Goal: Task Accomplishment & Management: Use online tool/utility

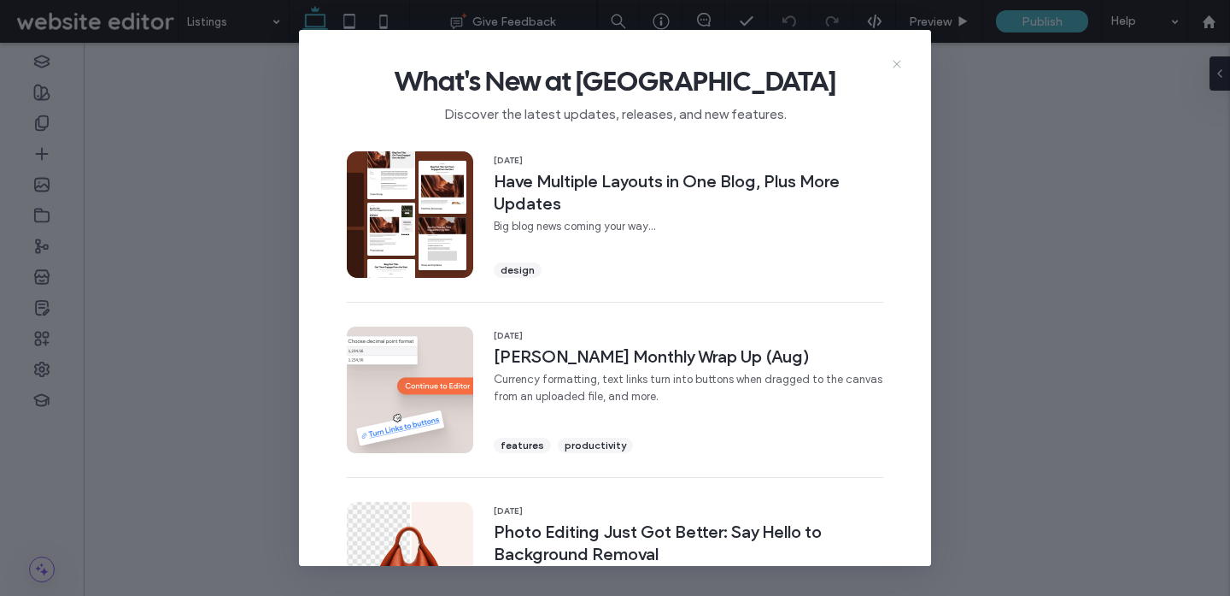
click at [892, 61] on icon at bounding box center [897, 64] width 14 height 14
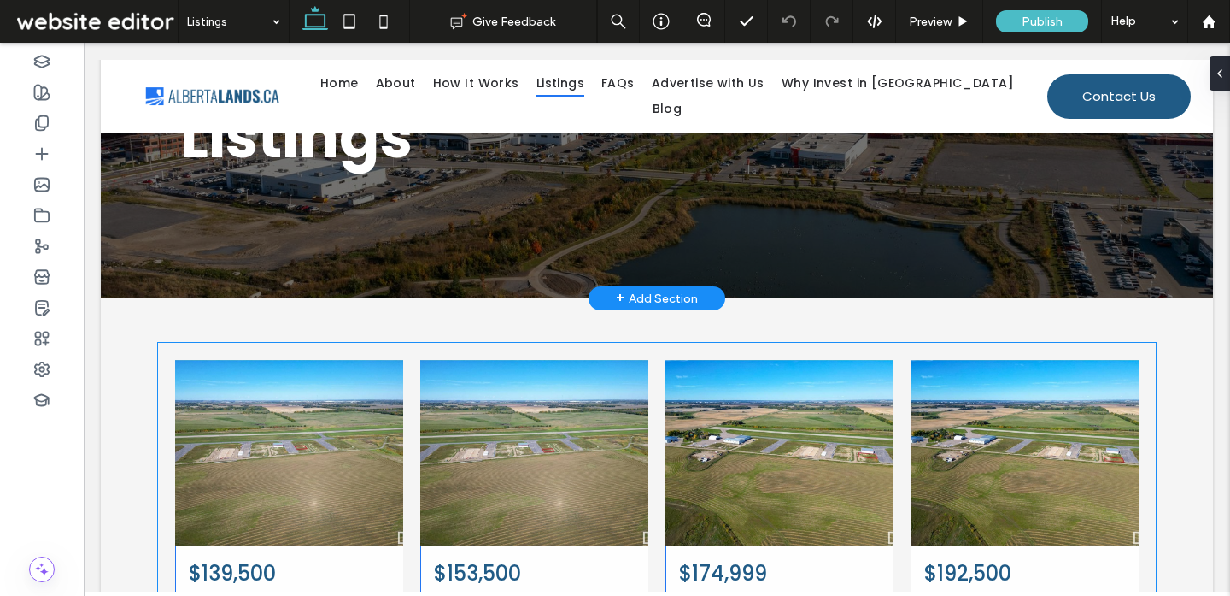
scroll to position [171, 0]
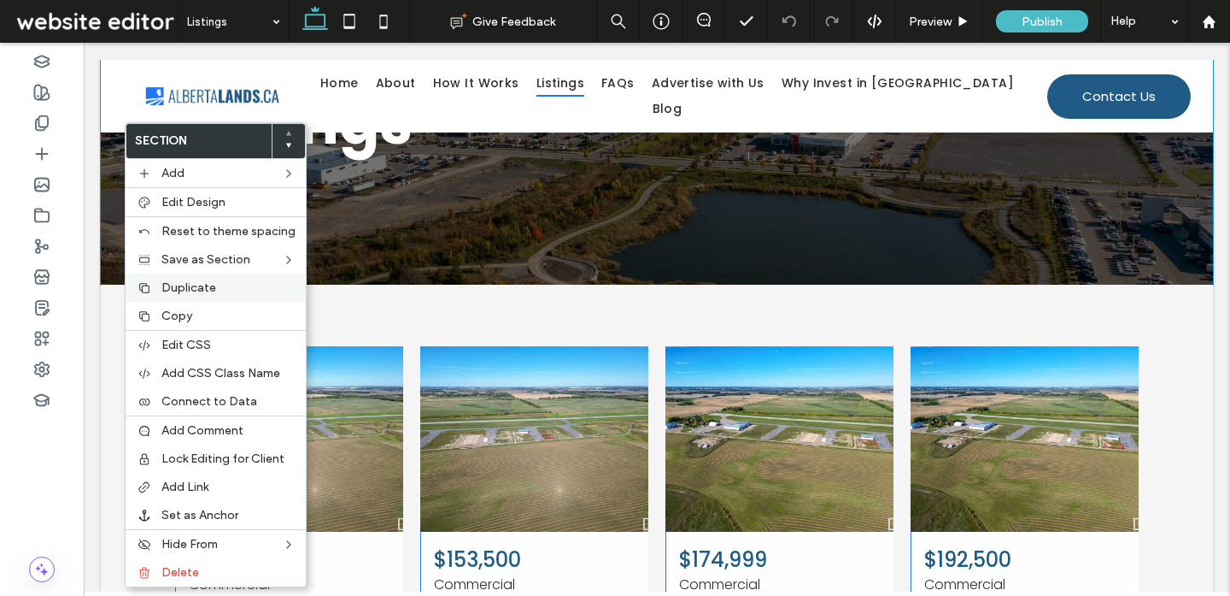
type input "**"
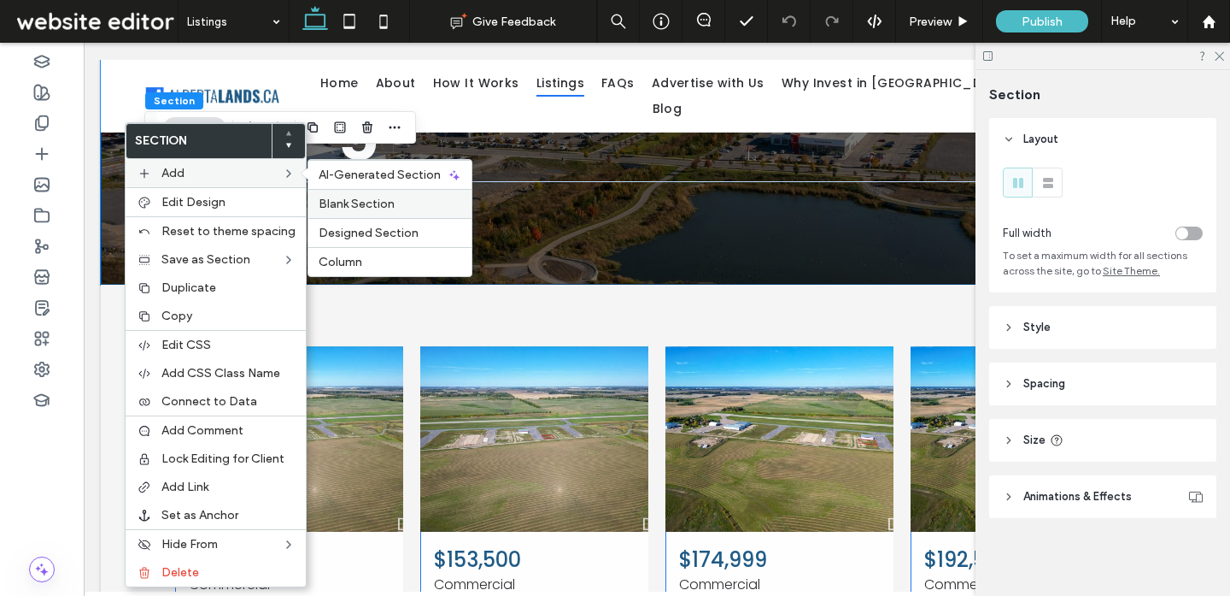
click at [360, 208] on span "Blank Section" at bounding box center [357, 204] width 76 height 15
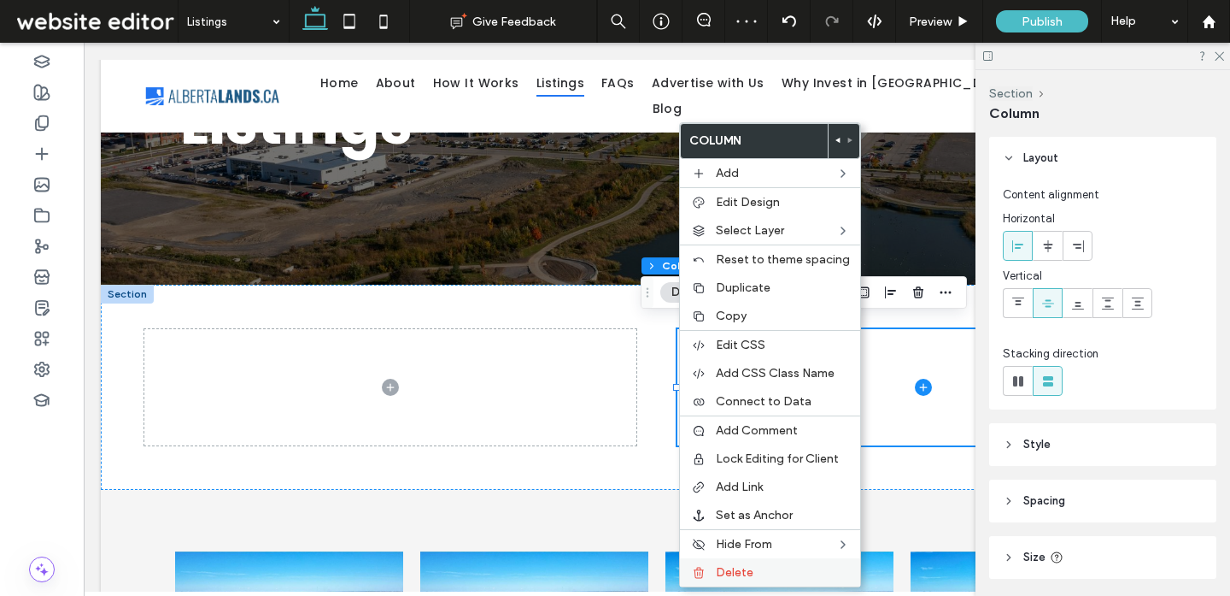
click at [729, 570] on span "Delete" at bounding box center [735, 572] width 38 height 15
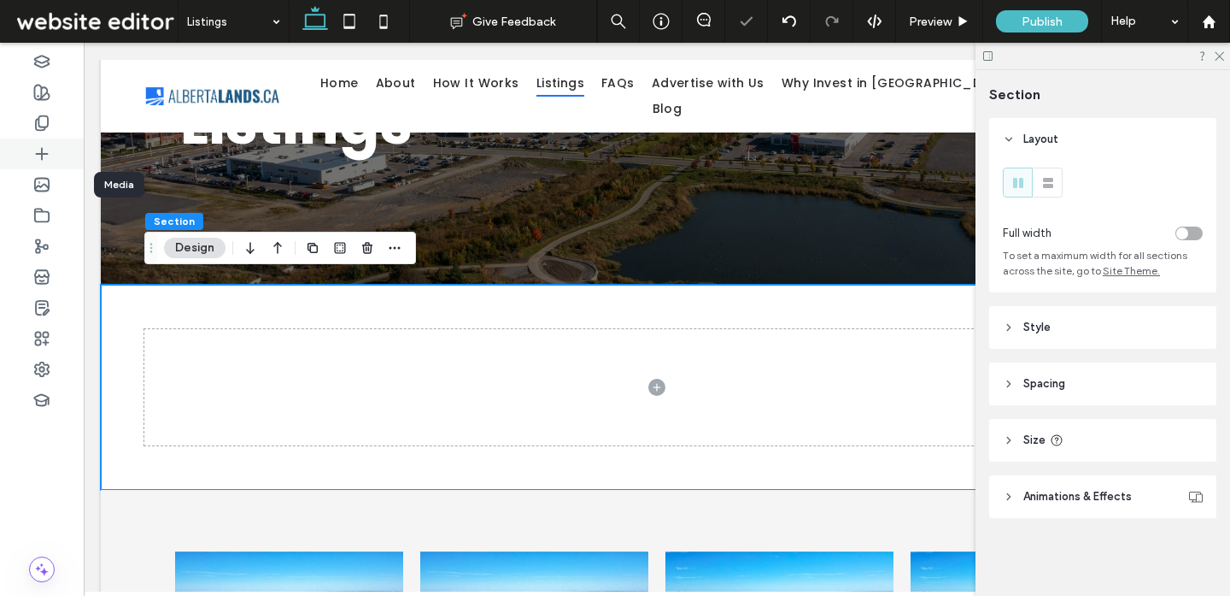
click at [47, 161] on icon at bounding box center [41, 153] width 17 height 17
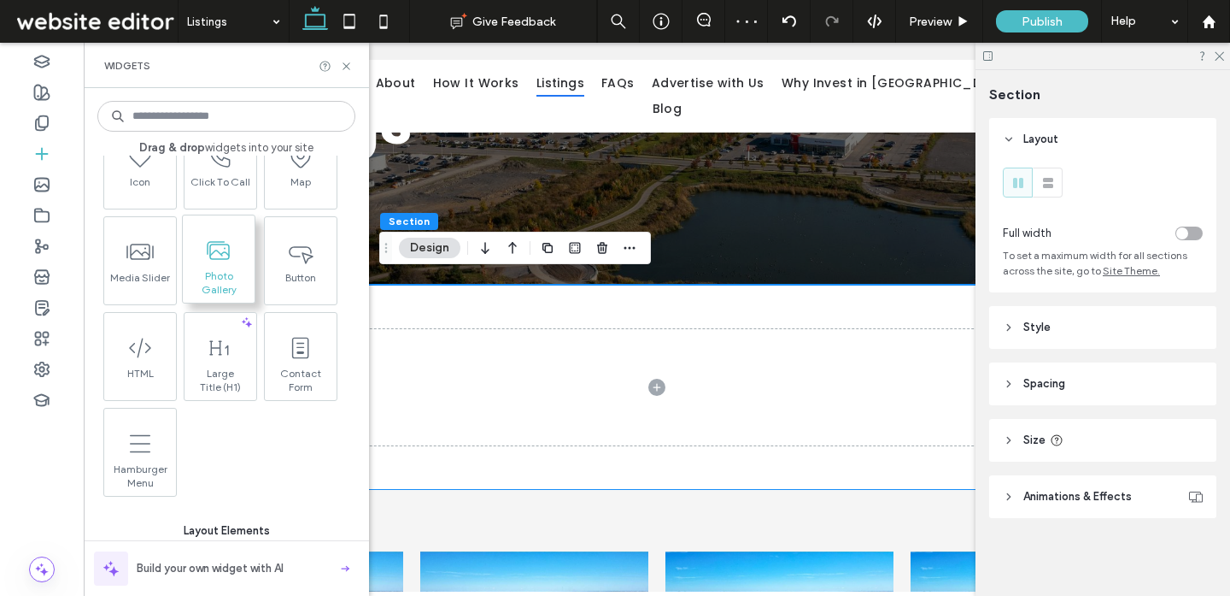
scroll to position [178, 0]
click at [217, 117] on input at bounding box center [226, 116] width 258 height 31
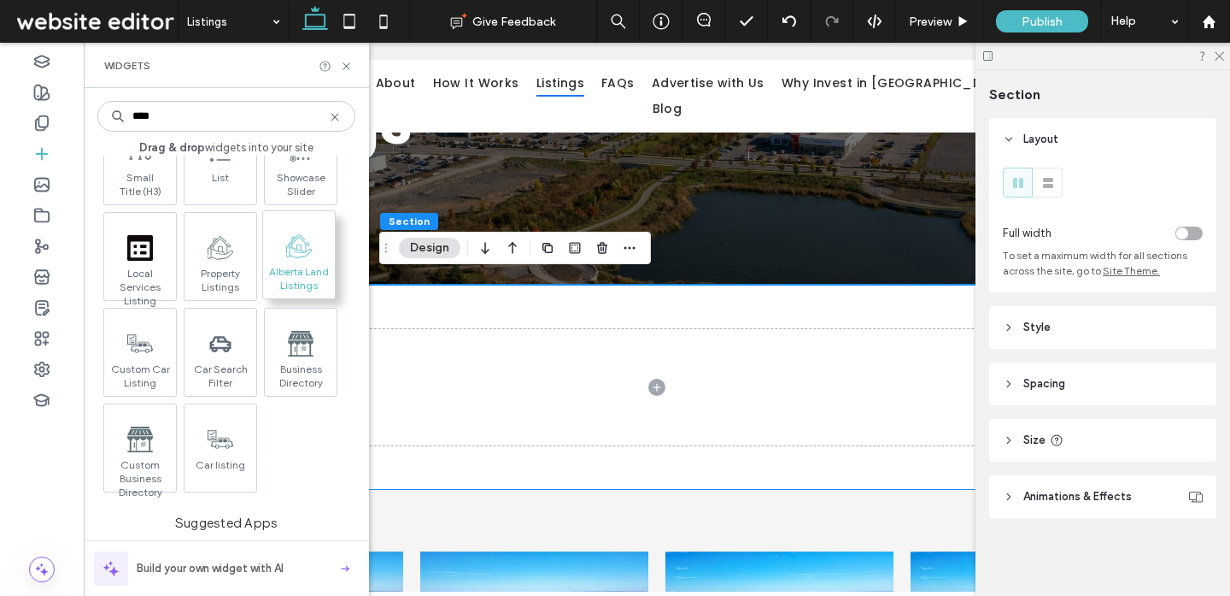
type input "****"
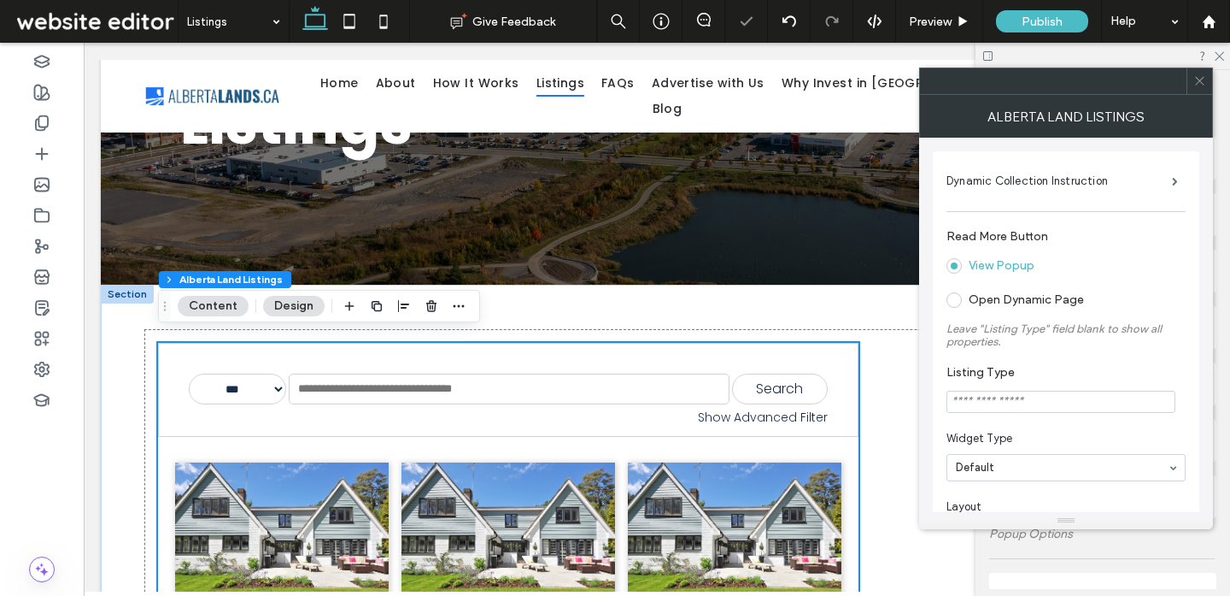
click at [1198, 82] on use at bounding box center [1199, 81] width 9 height 9
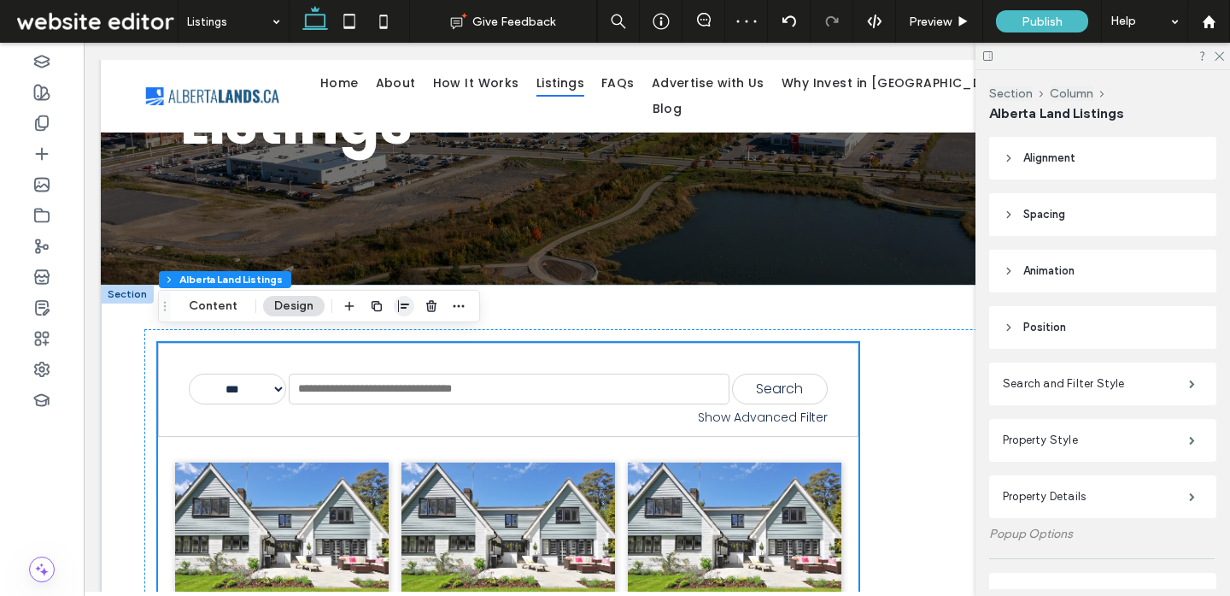
click at [398, 311] on use "button" at bounding box center [403, 306] width 11 height 12
click at [443, 345] on icon "stretch" at bounding box center [450, 339] width 14 height 14
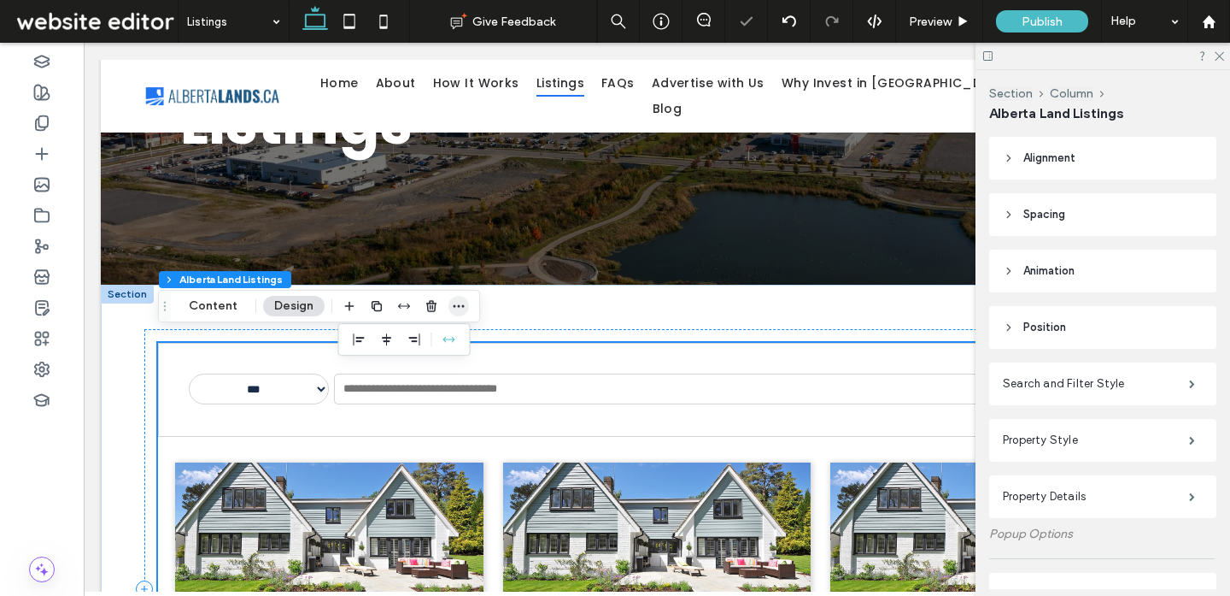
click at [456, 305] on use "button" at bounding box center [459, 306] width 11 height 3
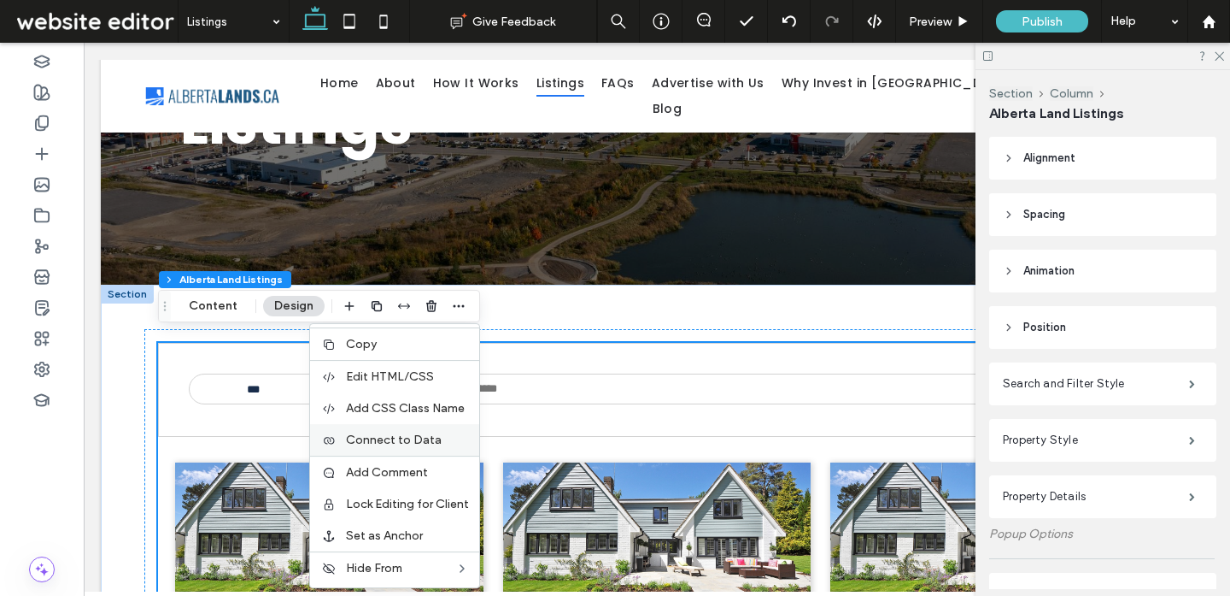
click at [430, 437] on span "Connect to Data" at bounding box center [394, 439] width 96 height 15
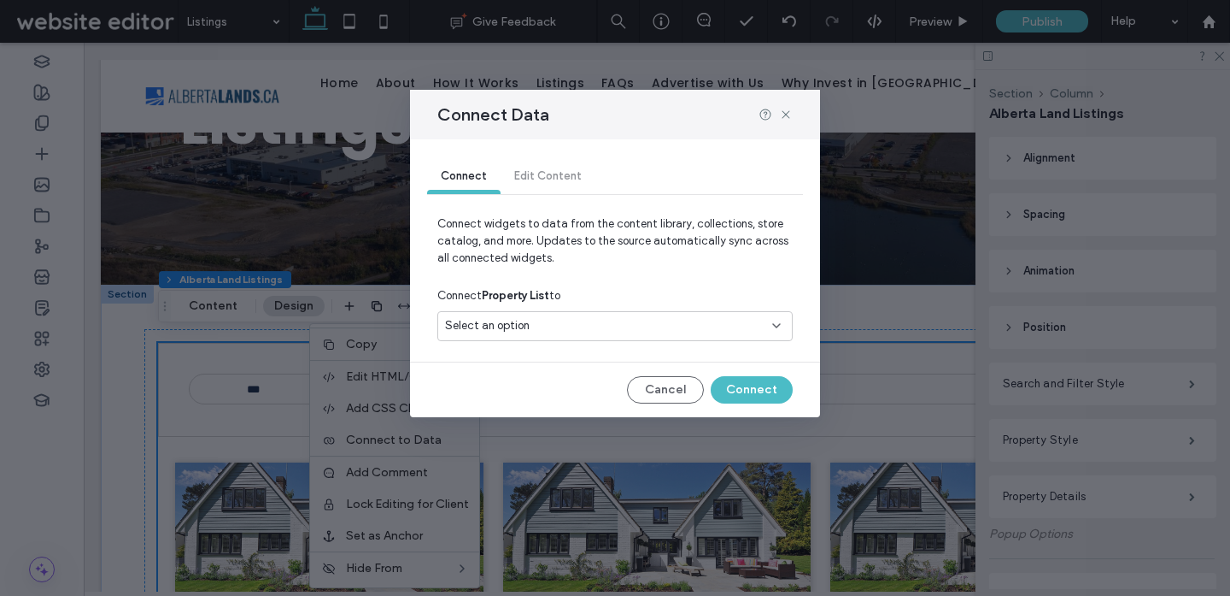
click at [626, 321] on div "Select an option" at bounding box center [605, 325] width 320 height 17
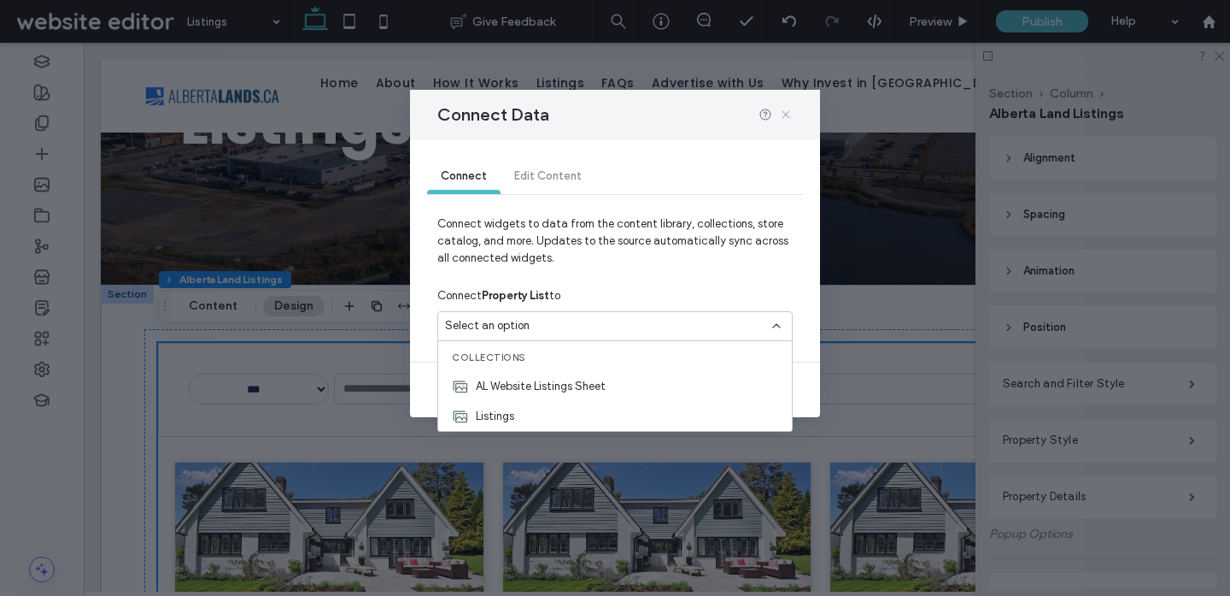
click at [785, 112] on icon at bounding box center [786, 115] width 14 height 14
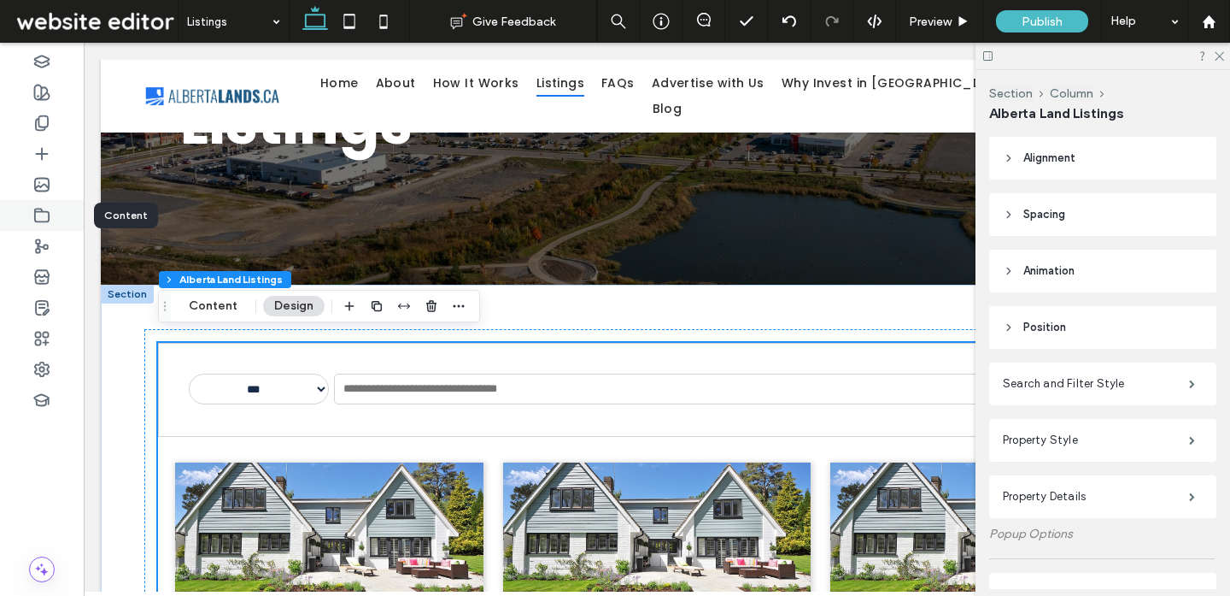
click at [41, 217] on icon at bounding box center [41, 215] width 17 height 17
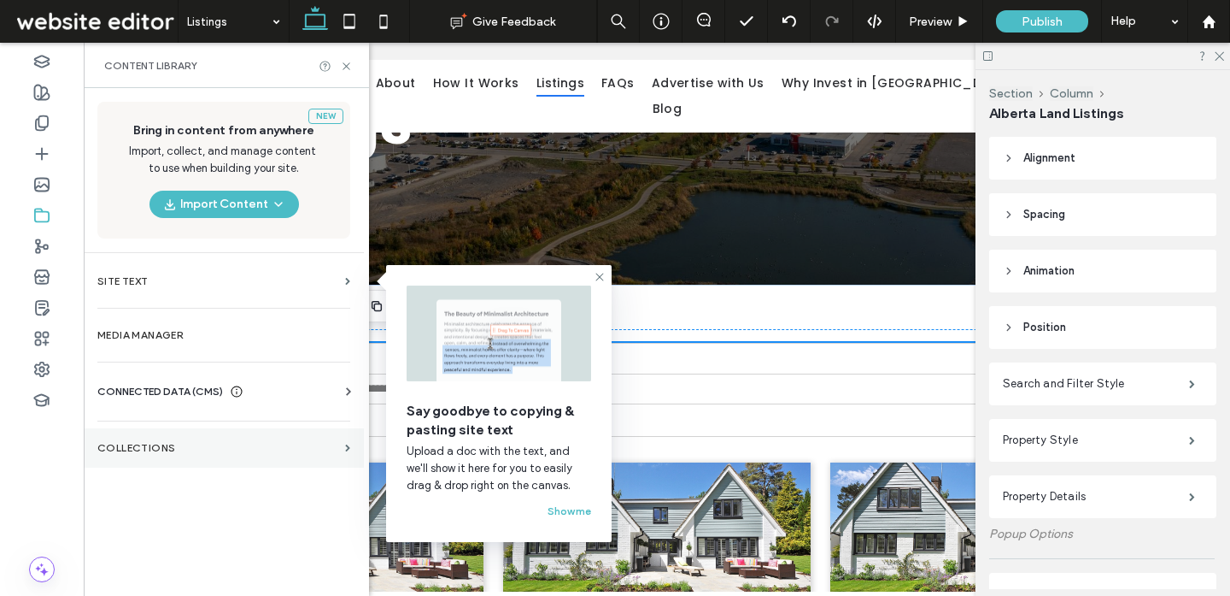
click at [210, 452] on label "Collections" at bounding box center [217, 448] width 241 height 12
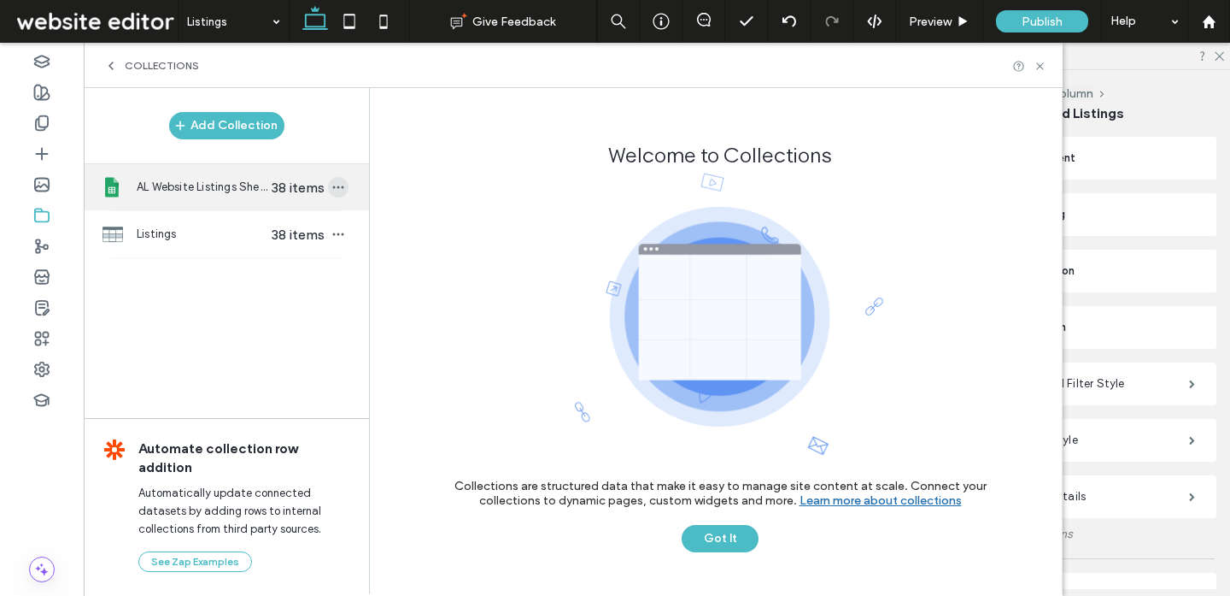
click at [338, 187] on use "button" at bounding box center [338, 187] width 11 height 3
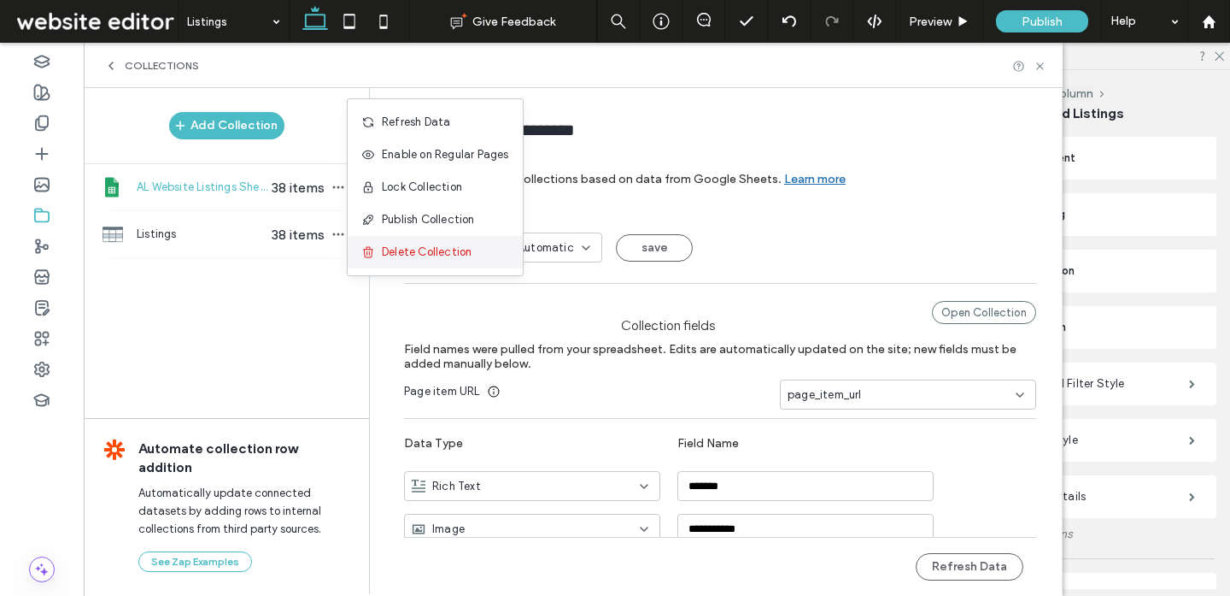
click at [386, 255] on span "Delete Collection" at bounding box center [427, 252] width 90 height 17
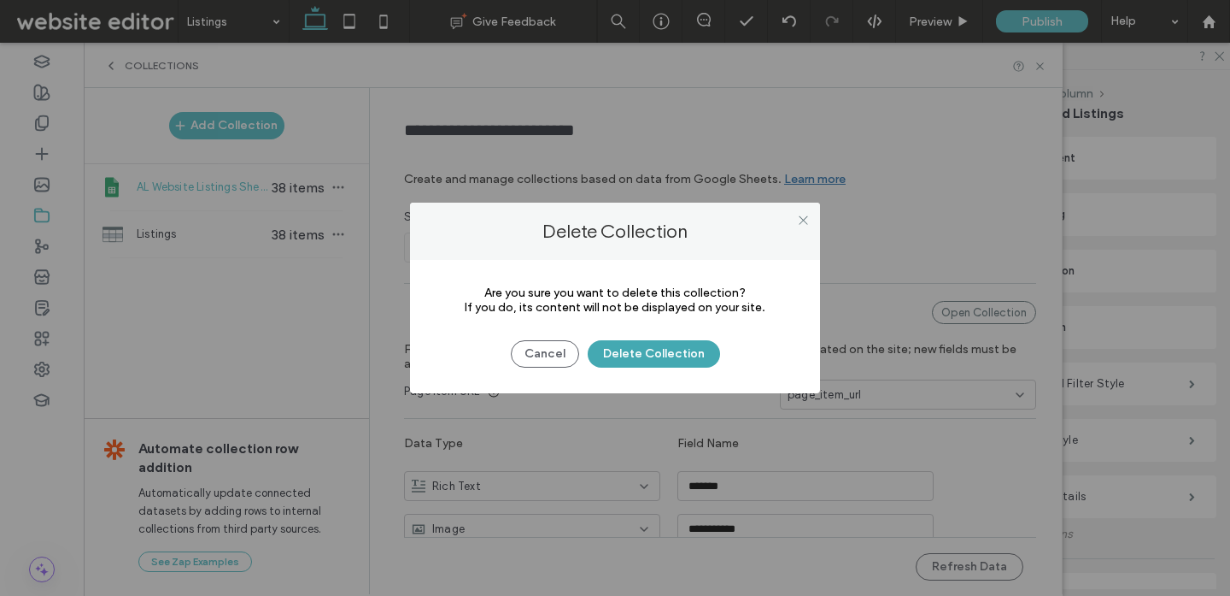
click at [629, 349] on button "Delete Collection" at bounding box center [654, 353] width 132 height 27
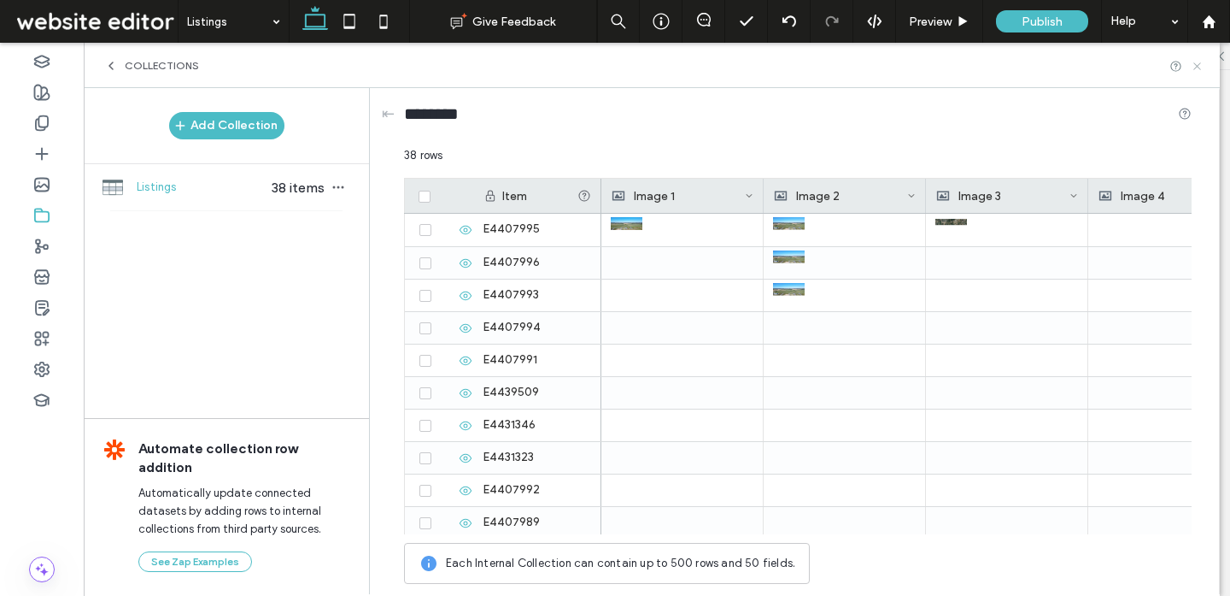
click at [1197, 66] on use at bounding box center [1197, 65] width 7 height 7
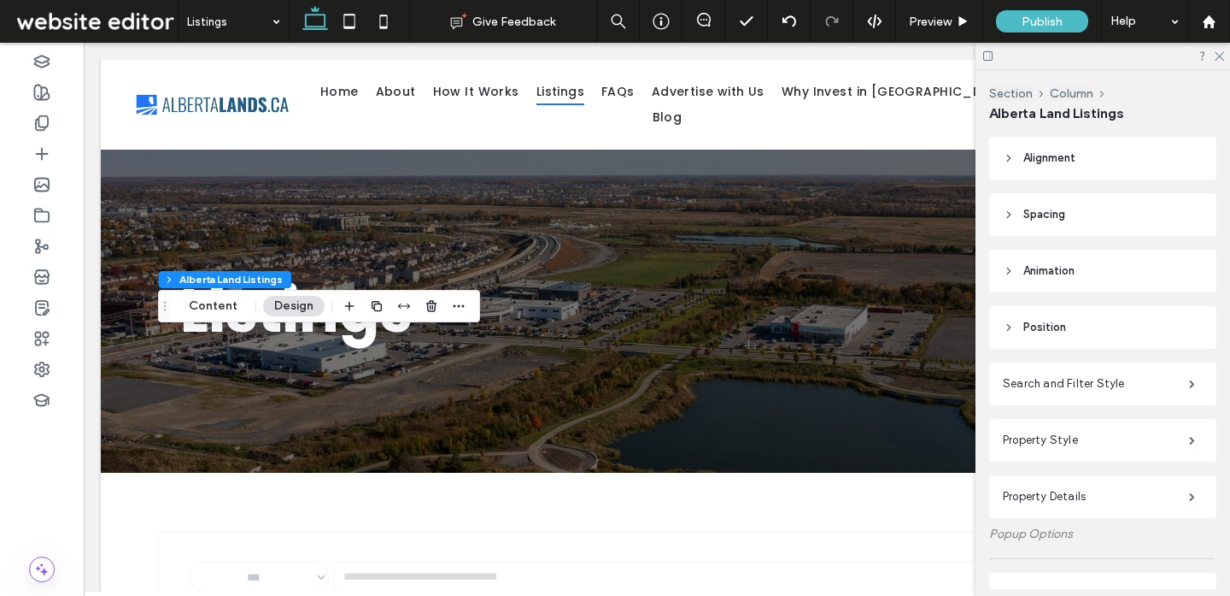
scroll to position [0, 0]
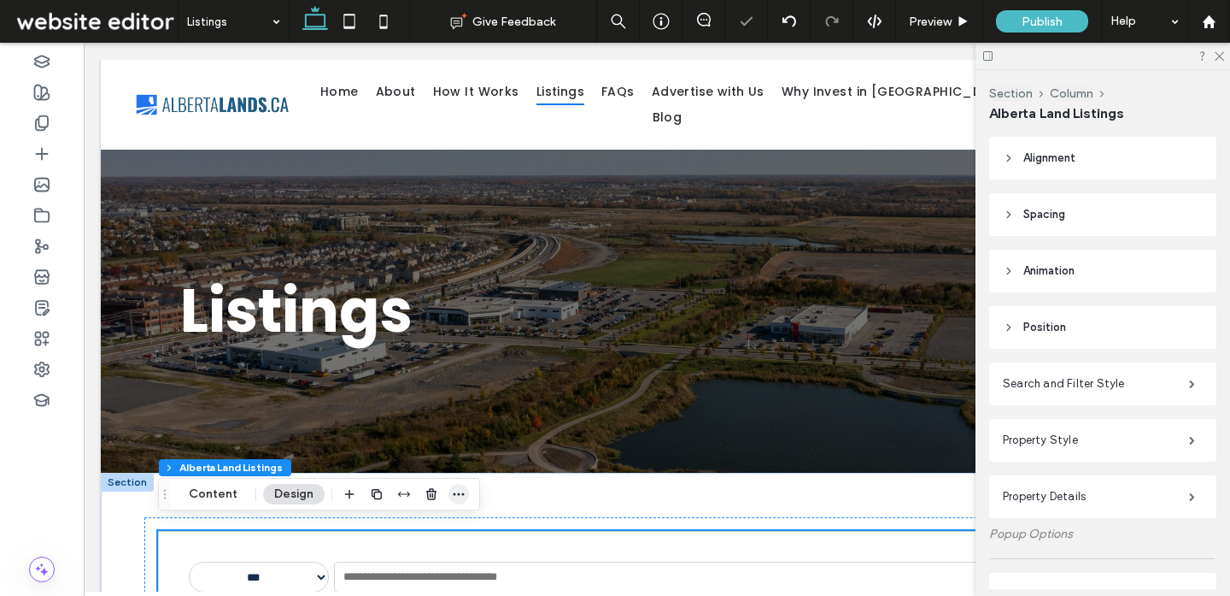
click at [460, 492] on icon "button" at bounding box center [459, 494] width 14 height 14
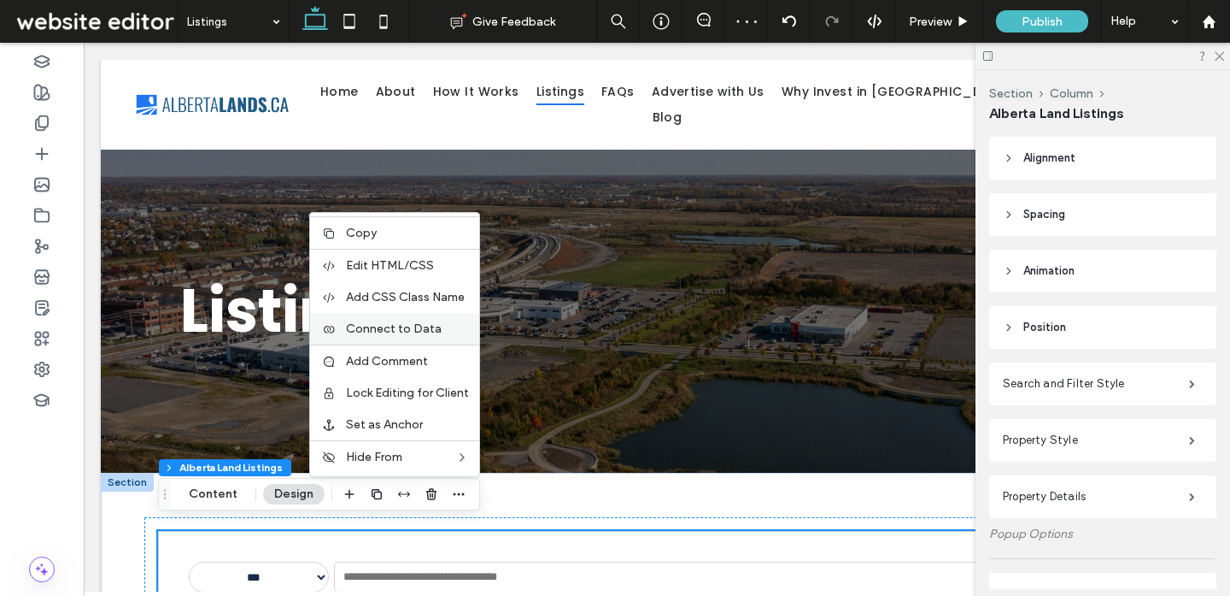
click at [432, 331] on span "Connect to Data" at bounding box center [394, 328] width 96 height 15
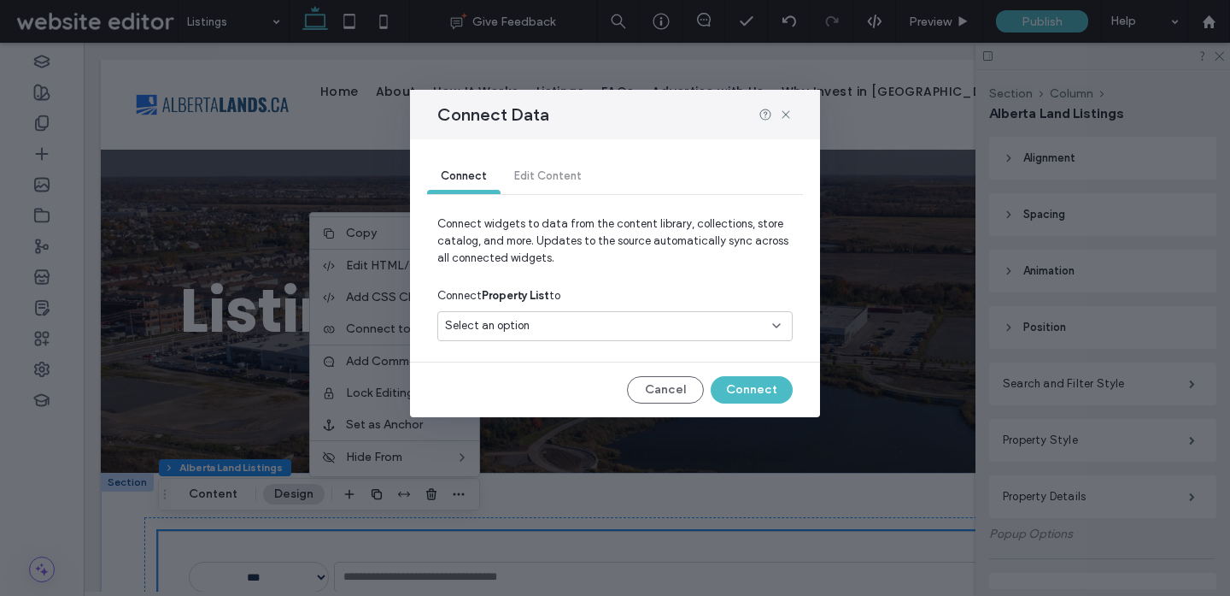
click at [671, 322] on div "Select an option" at bounding box center [605, 325] width 320 height 17
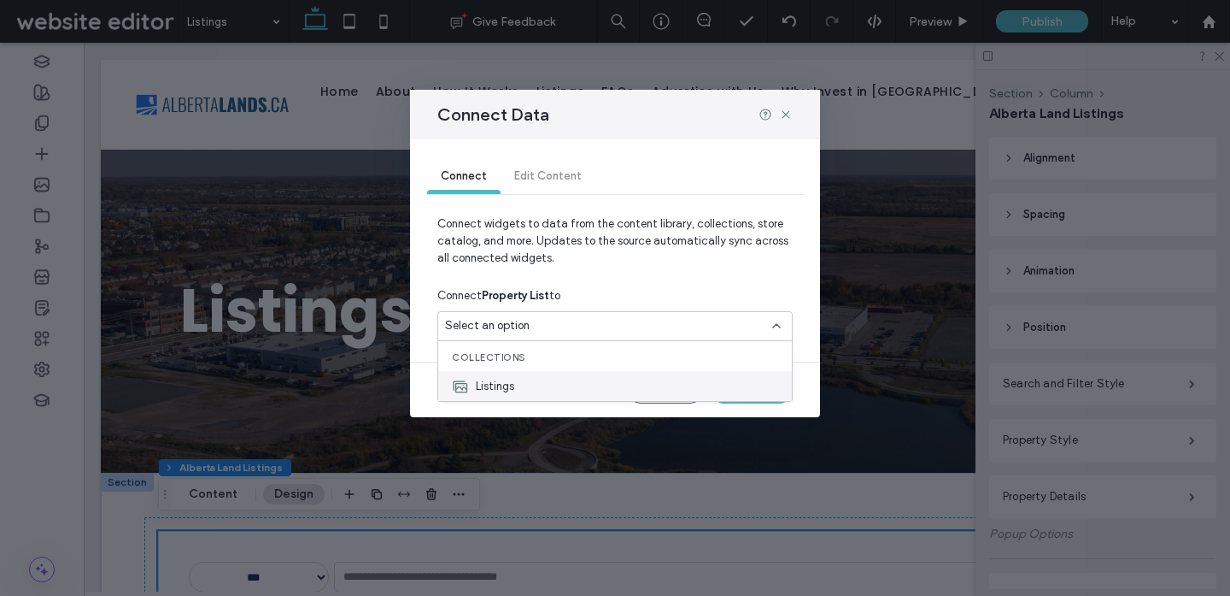
click at [553, 384] on div "Listings" at bounding box center [615, 386] width 354 height 30
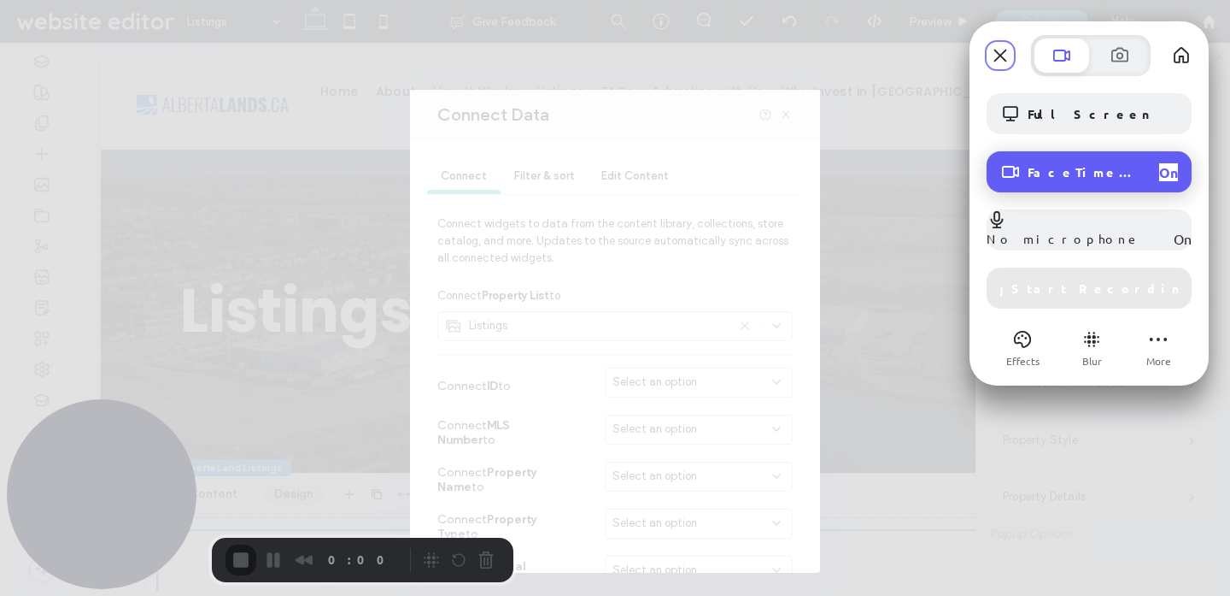
click at [1088, 165] on span "FaceTime HD Camera (B6DF:451A)" at bounding box center [1087, 171] width 118 height 15
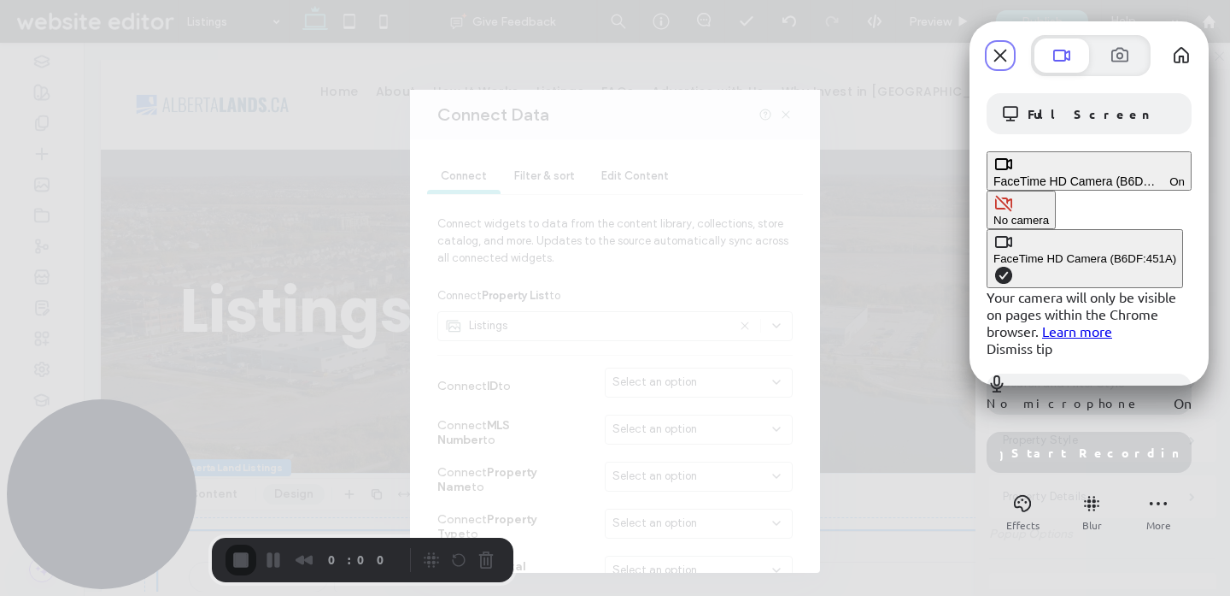
click at [994, 214] on div "No camera" at bounding box center [1022, 220] width 56 height 13
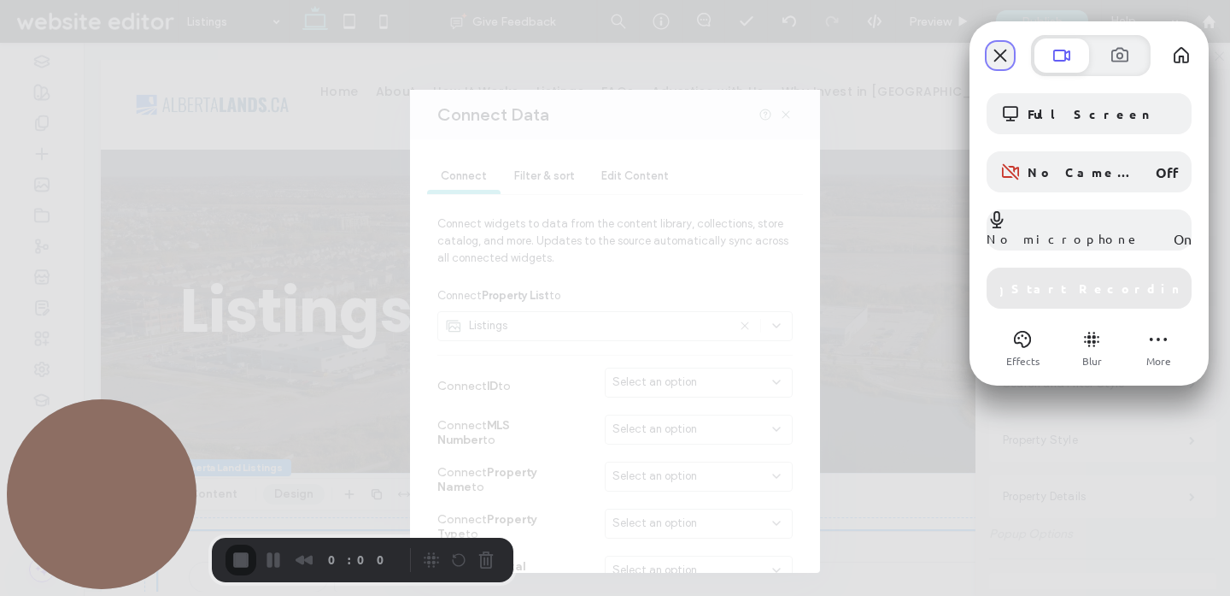
click at [1002, 55] on button "Close" at bounding box center [1000, 55] width 27 height 27
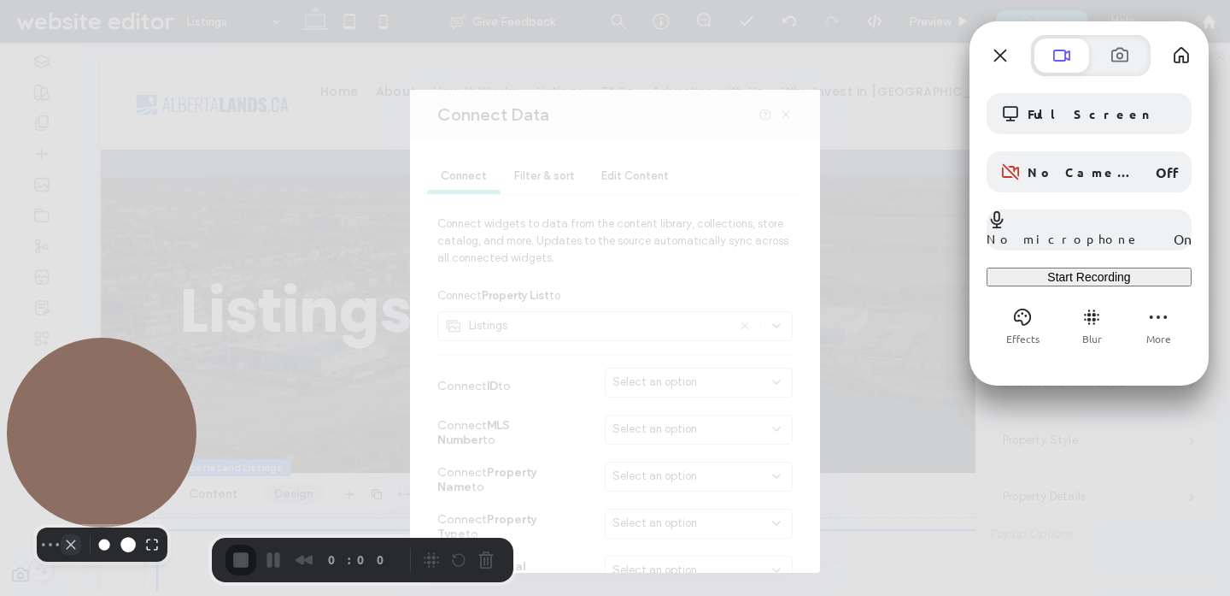
click at [62, 555] on button "Camera off" at bounding box center [71, 544] width 21 height 21
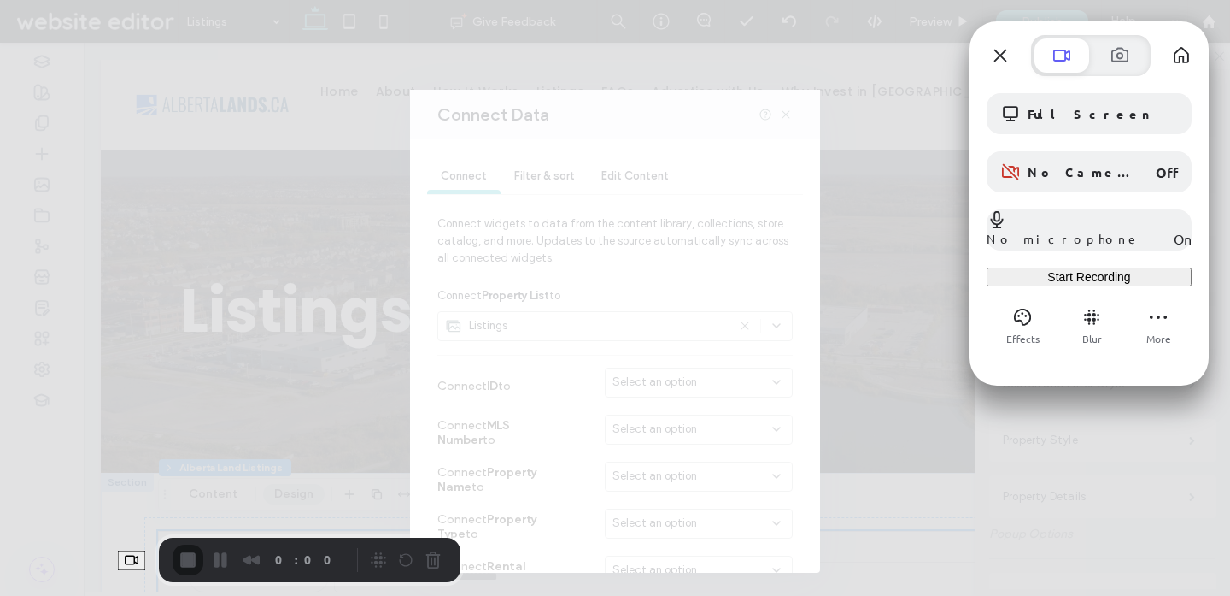
click at [1058, 284] on span "Start Recording" at bounding box center [1089, 277] width 83 height 14
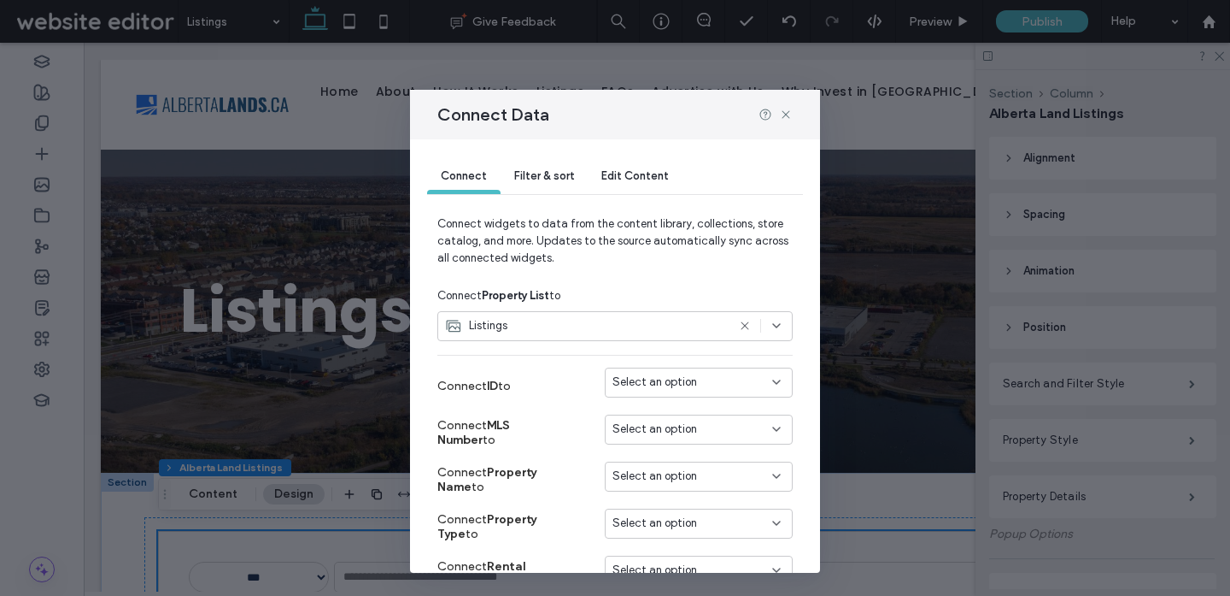
scroll to position [6, 0]
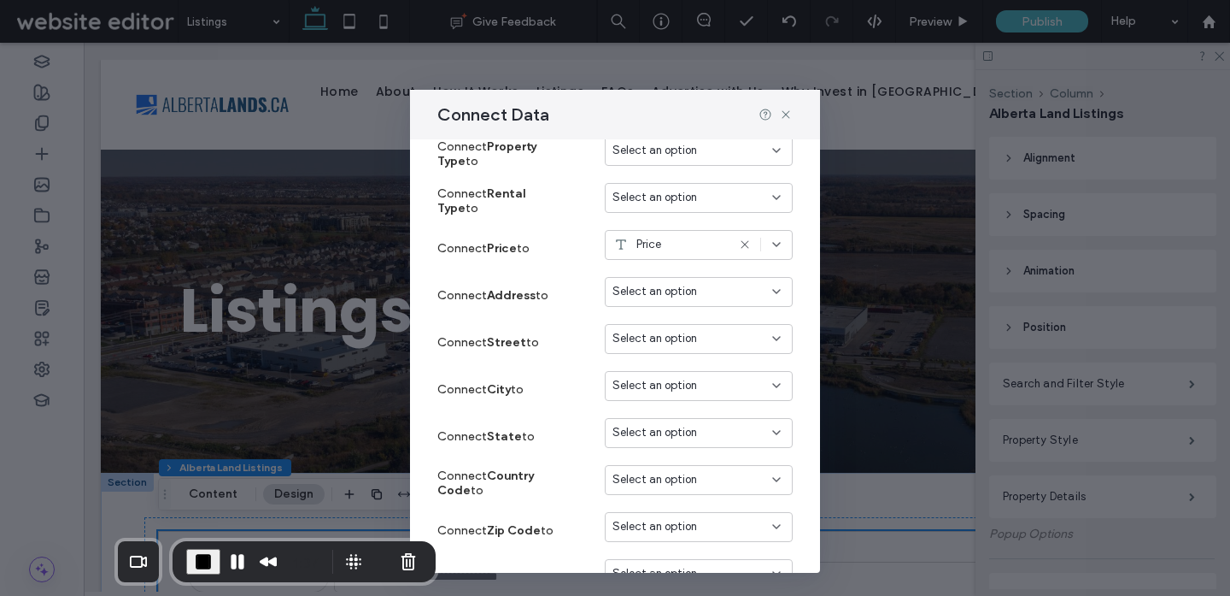
scroll to position [0, 0]
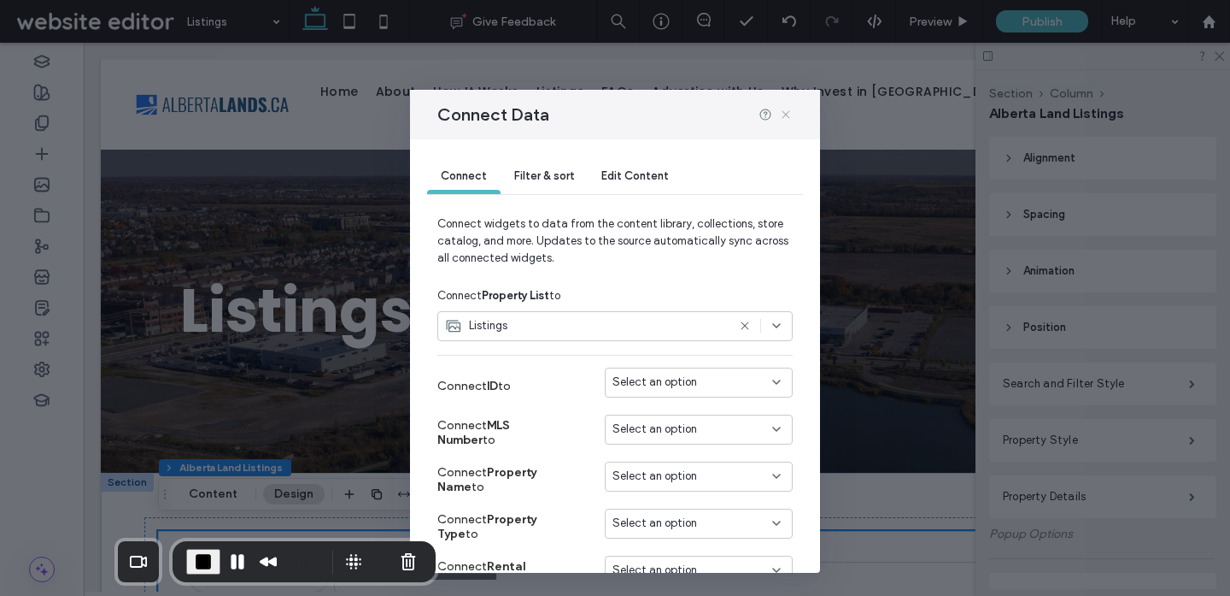
click at [786, 116] on icon at bounding box center [786, 115] width 14 height 14
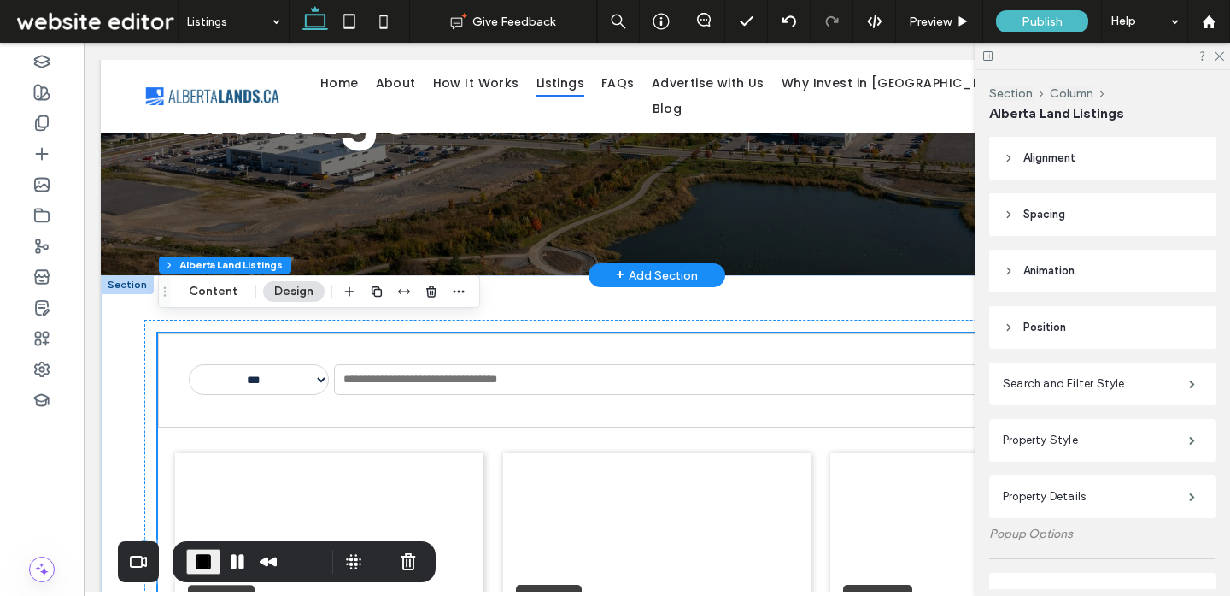
scroll to position [212, 0]
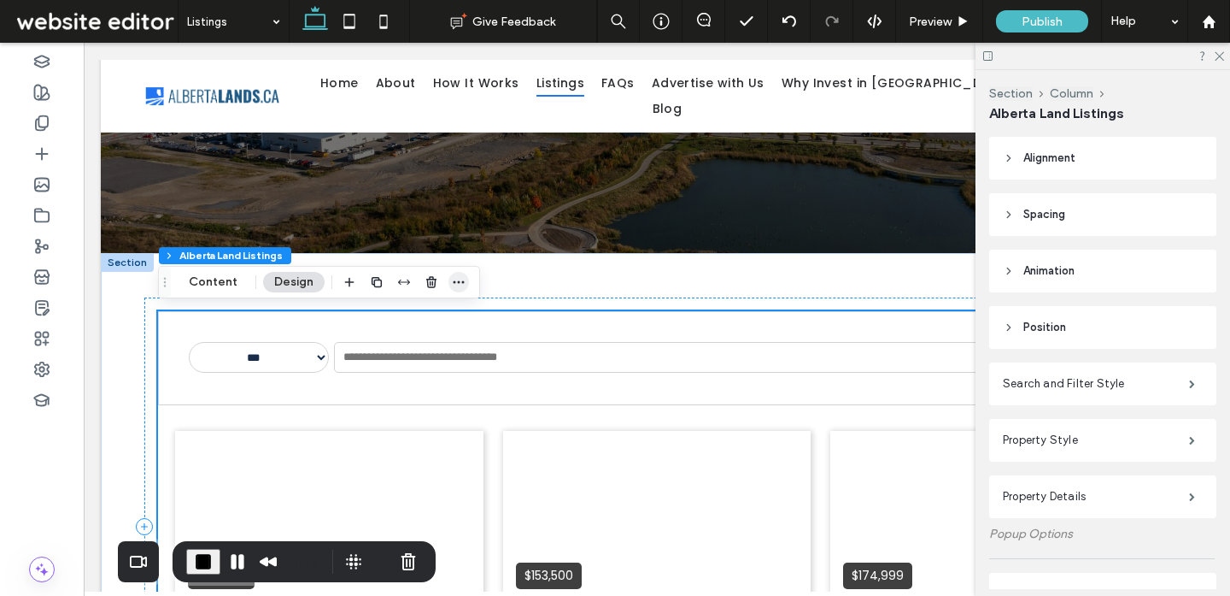
click at [456, 285] on icon "button" at bounding box center [459, 282] width 14 height 14
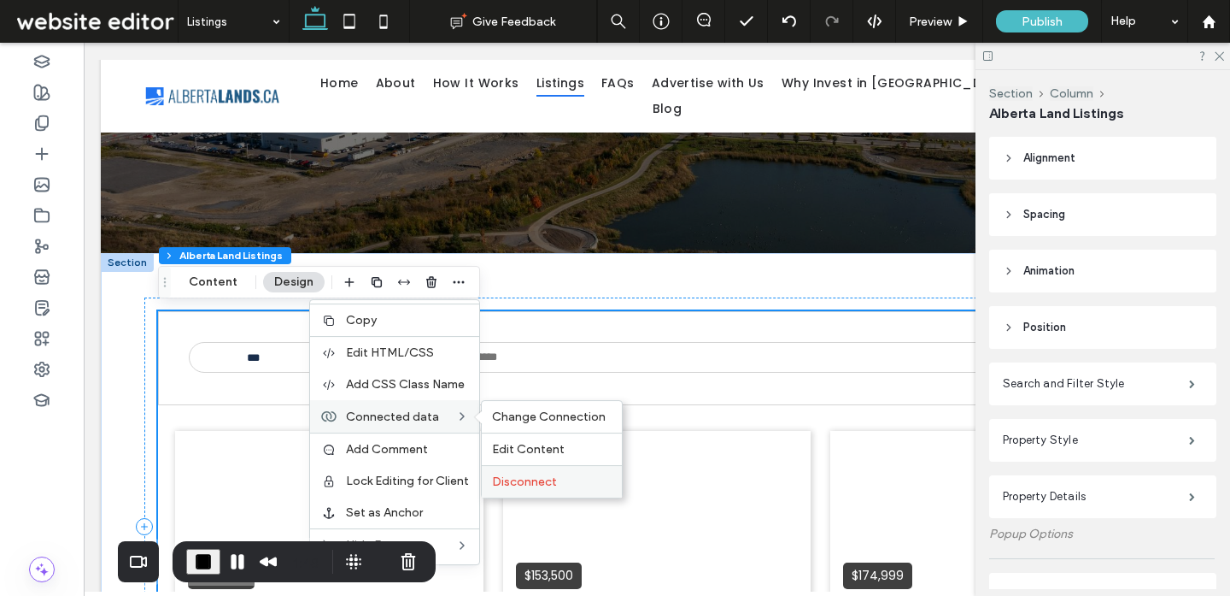
click at [531, 484] on span "Disconnect" at bounding box center [524, 481] width 65 height 15
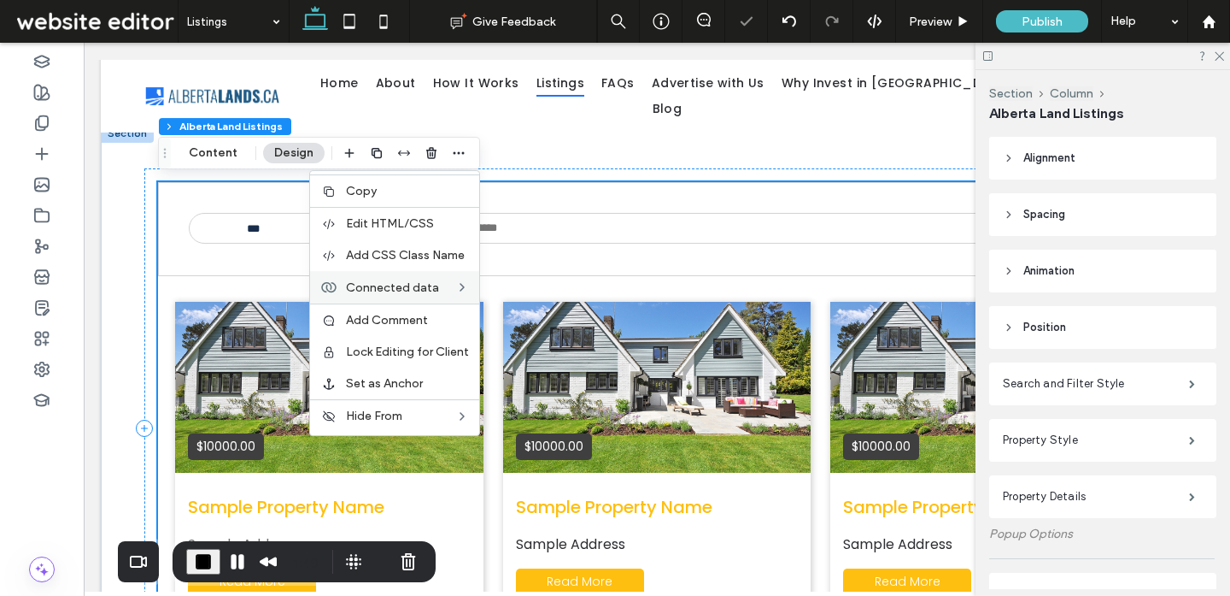
scroll to position [342, 0]
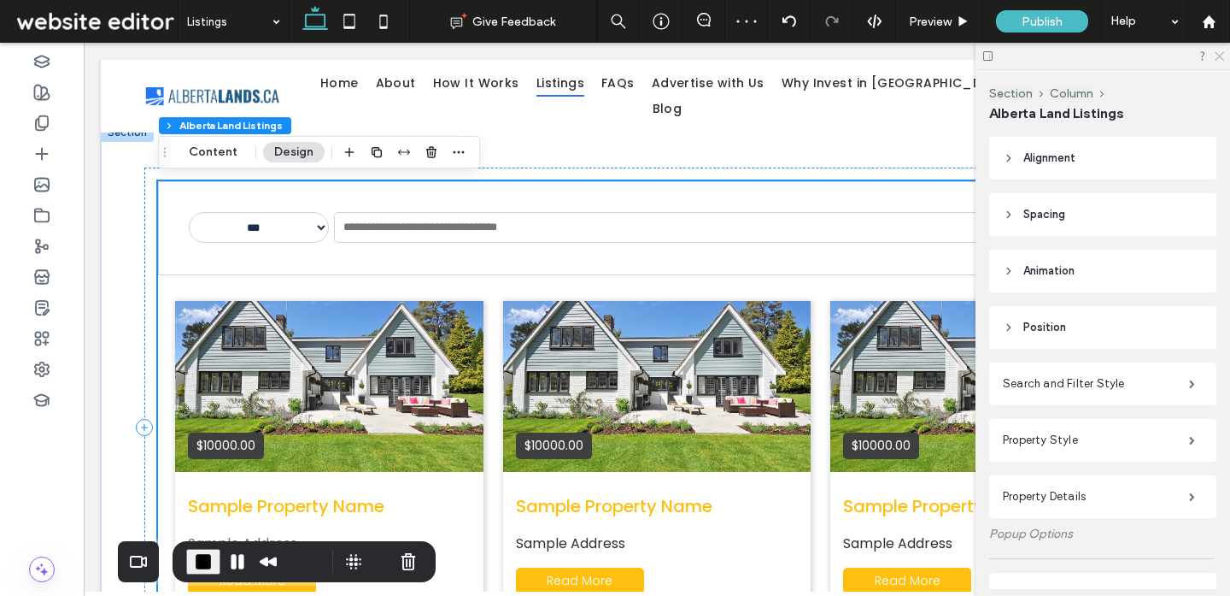
click at [1218, 56] on icon at bounding box center [1218, 55] width 11 height 11
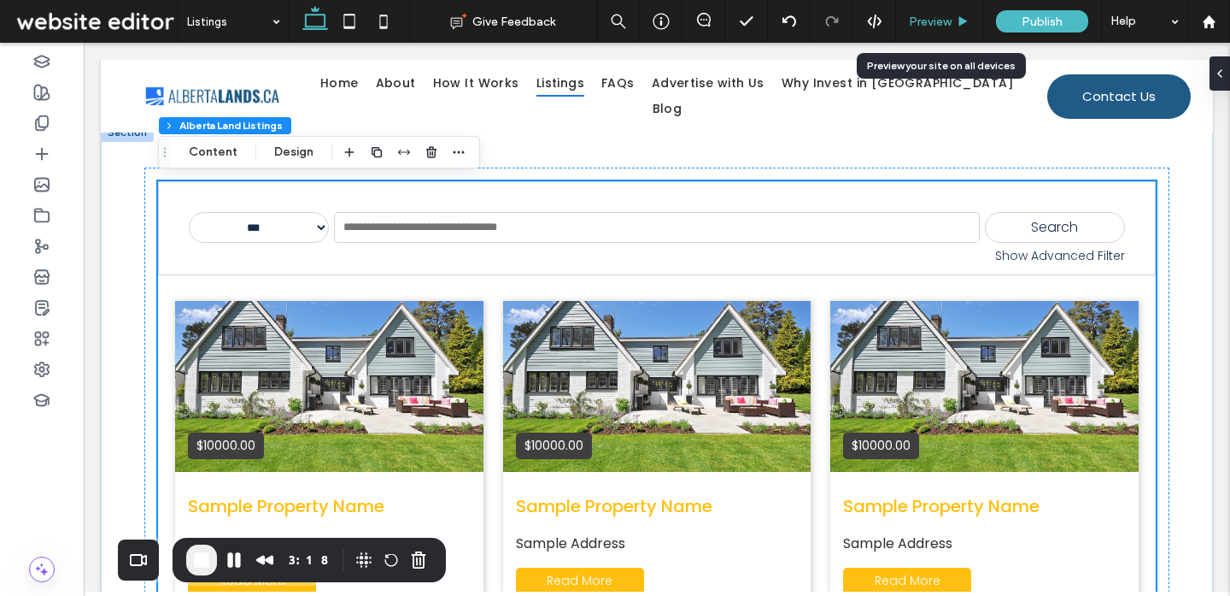
click at [952, 28] on div "Preview" at bounding box center [939, 21] width 87 height 43
click at [942, 28] on div "Preview" at bounding box center [939, 21] width 87 height 43
click at [942, 22] on span "Preview" at bounding box center [930, 22] width 43 height 15
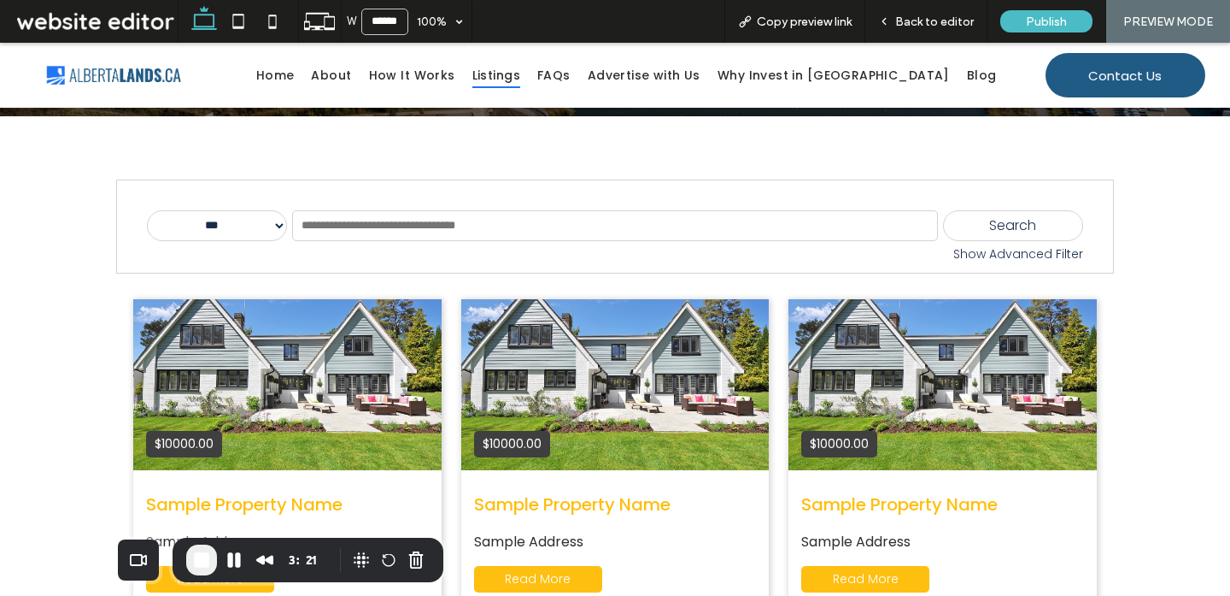
scroll to position [308, 0]
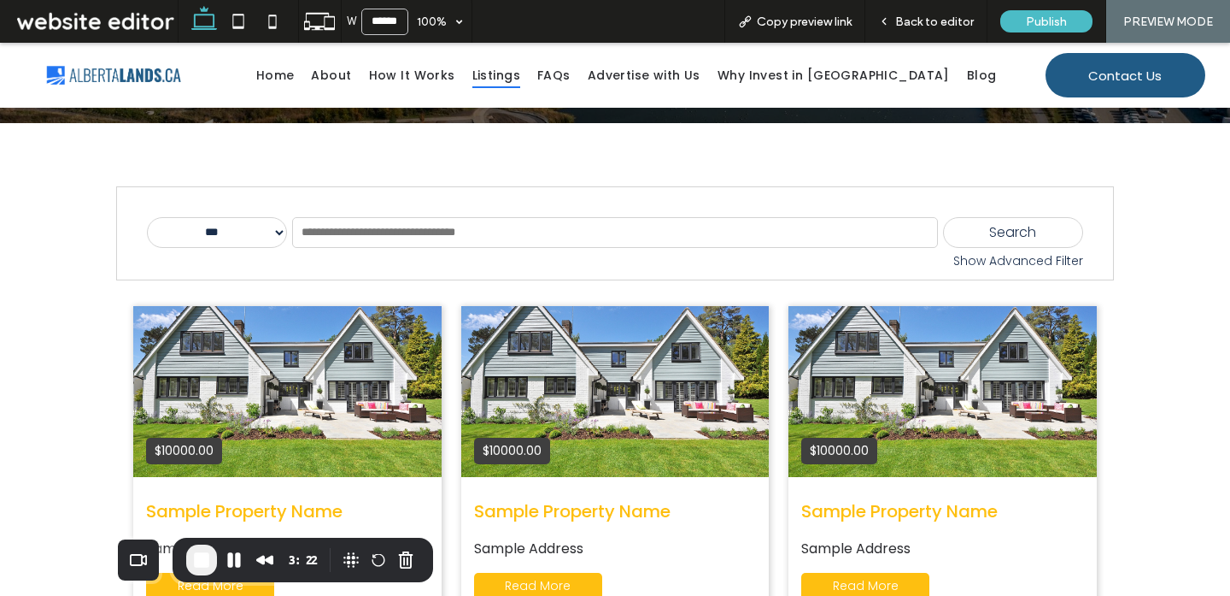
click at [971, 257] on div "Show Advanced Filter" at bounding box center [615, 261] width 936 height 18
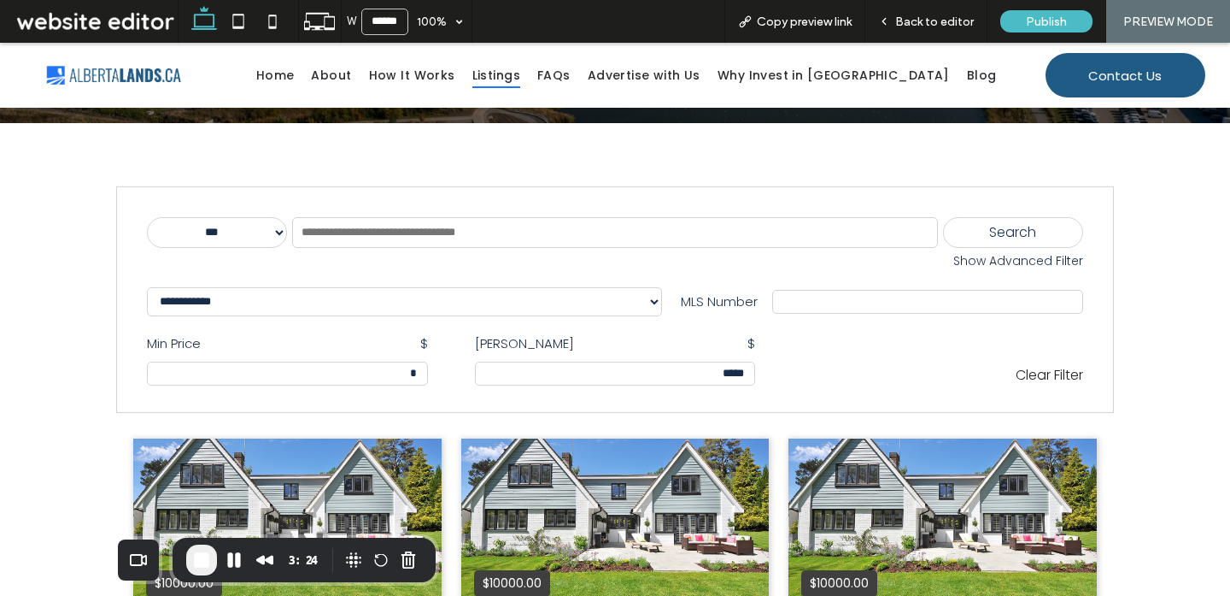
click at [407, 300] on select "**********" at bounding box center [404, 301] width 515 height 29
click at [402, 300] on select "**********" at bounding box center [404, 301] width 515 height 29
click at [928, 26] on span "Back to editor" at bounding box center [934, 22] width 79 height 15
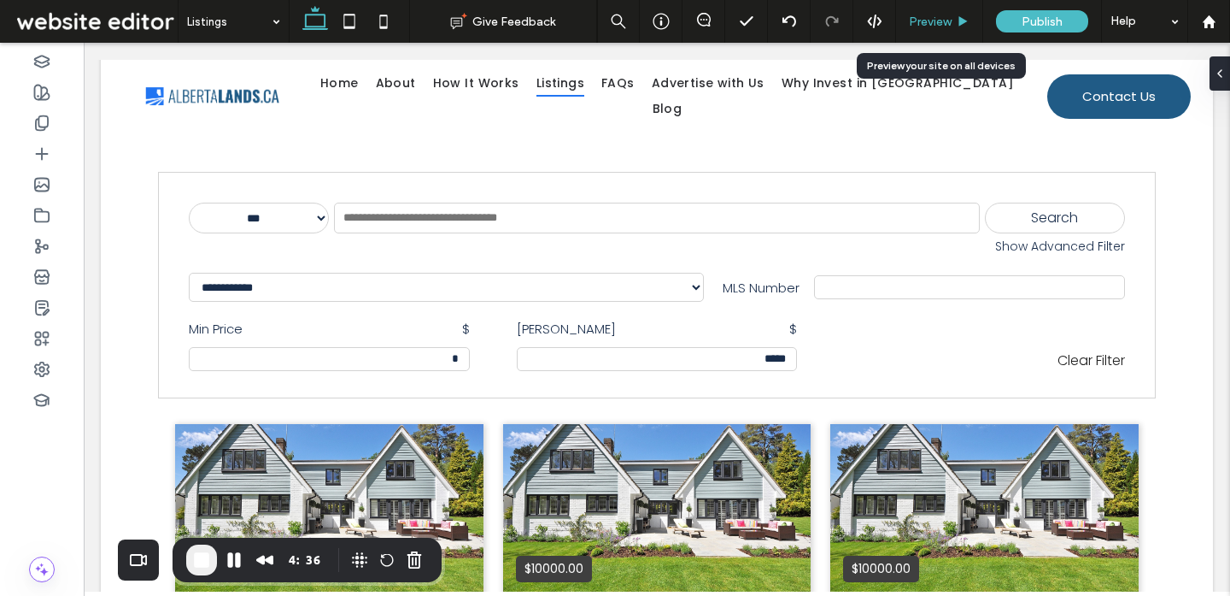
scroll to position [325, 0]
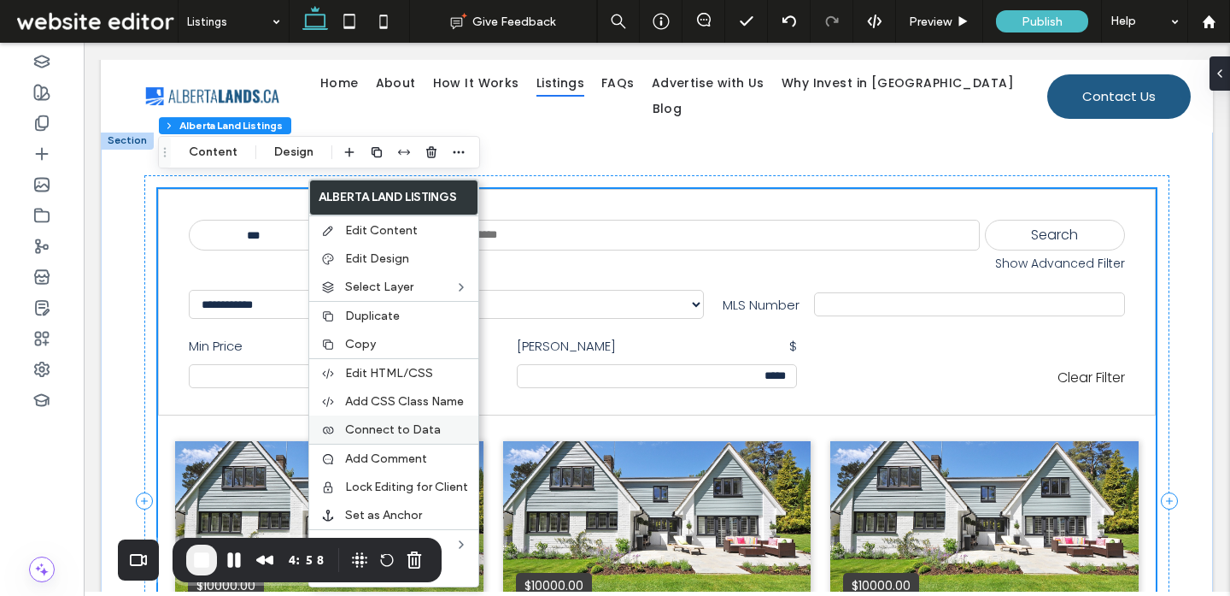
click at [408, 425] on span "Connect to Data" at bounding box center [393, 429] width 96 height 15
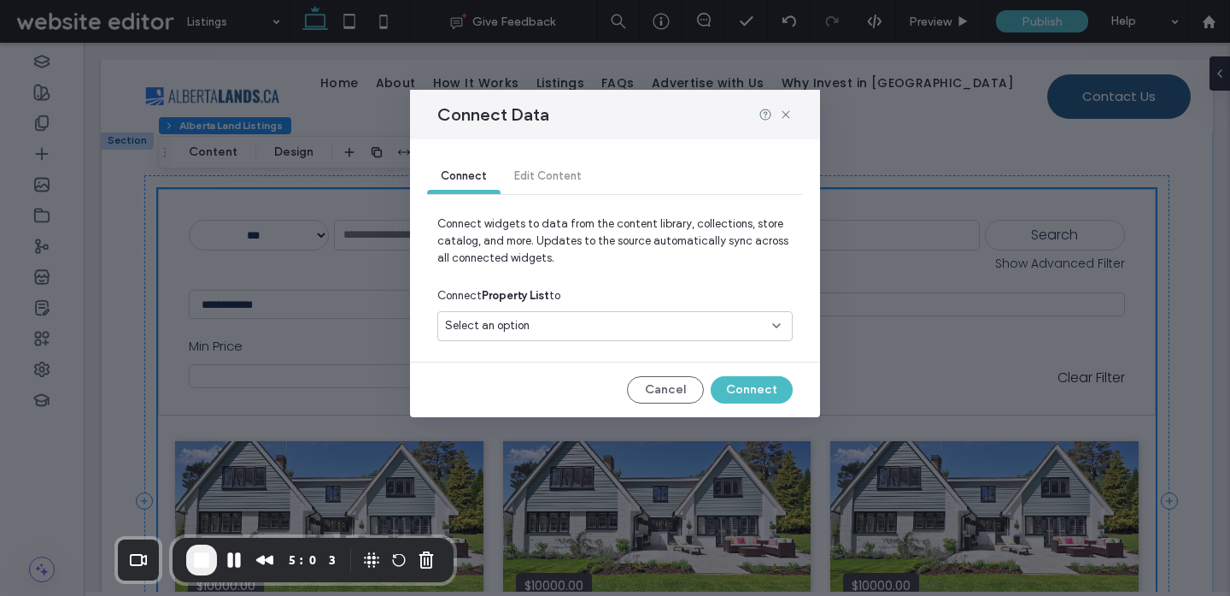
click at [640, 329] on div "Select an option" at bounding box center [605, 325] width 320 height 17
click at [554, 387] on div "Listings" at bounding box center [615, 386] width 354 height 30
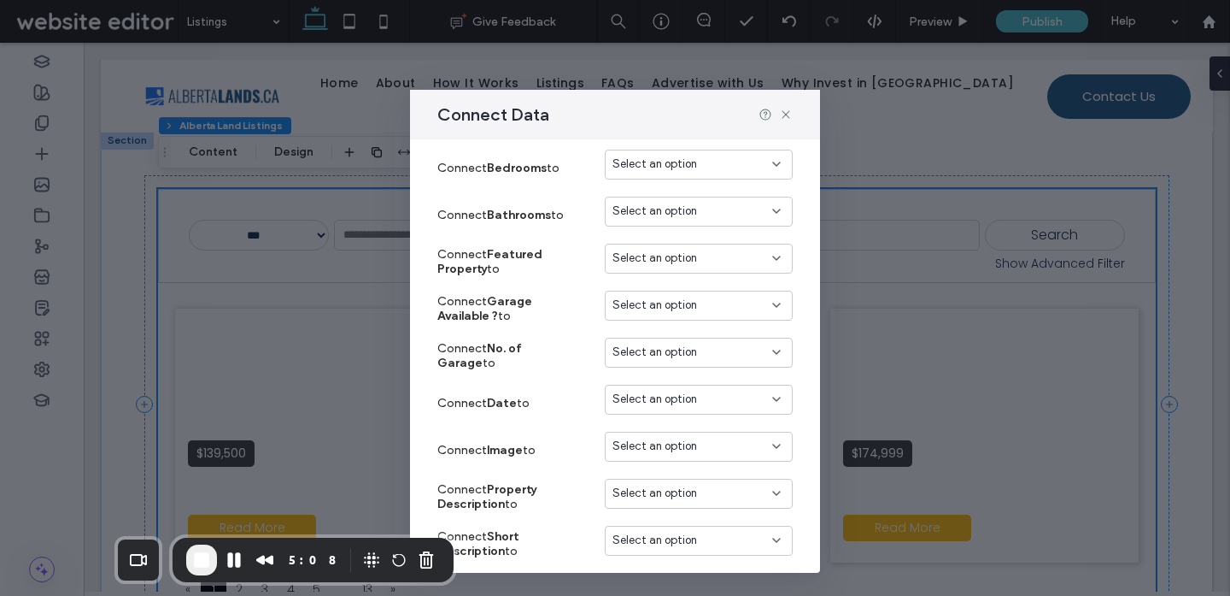
scroll to position [155, 0]
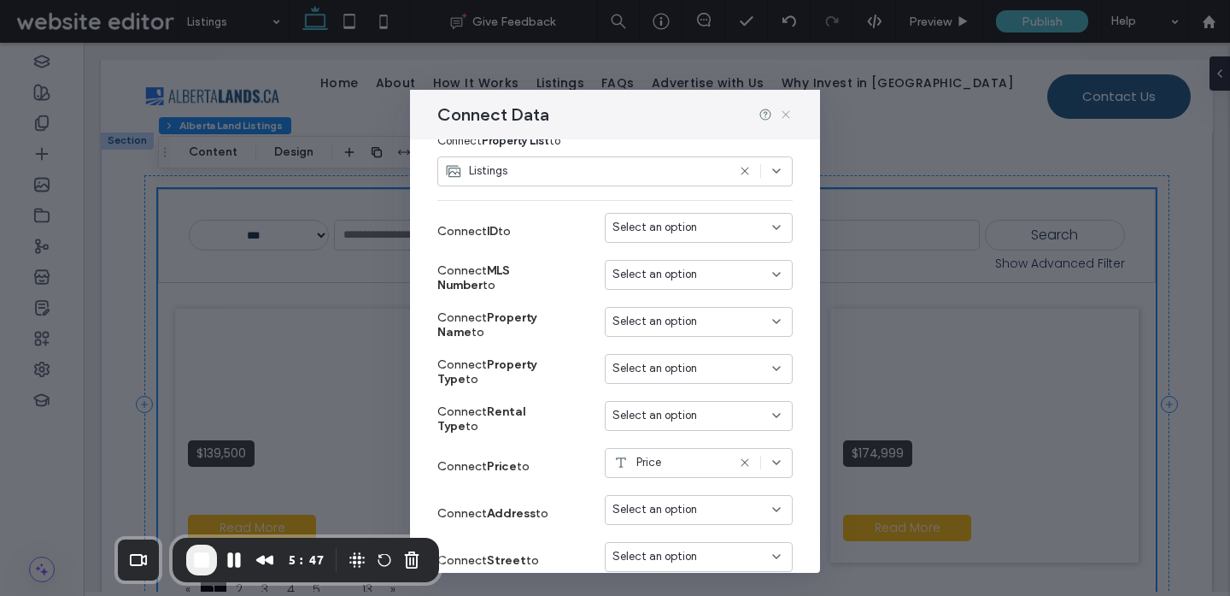
click at [787, 113] on use at bounding box center [786, 114] width 8 height 8
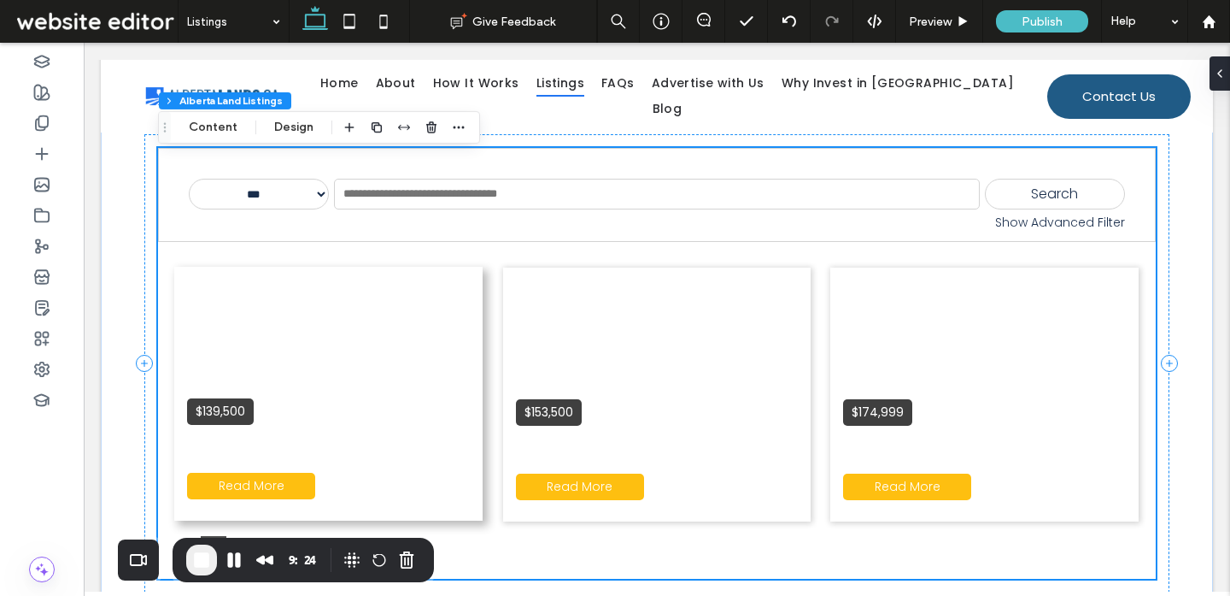
scroll to position [303, 0]
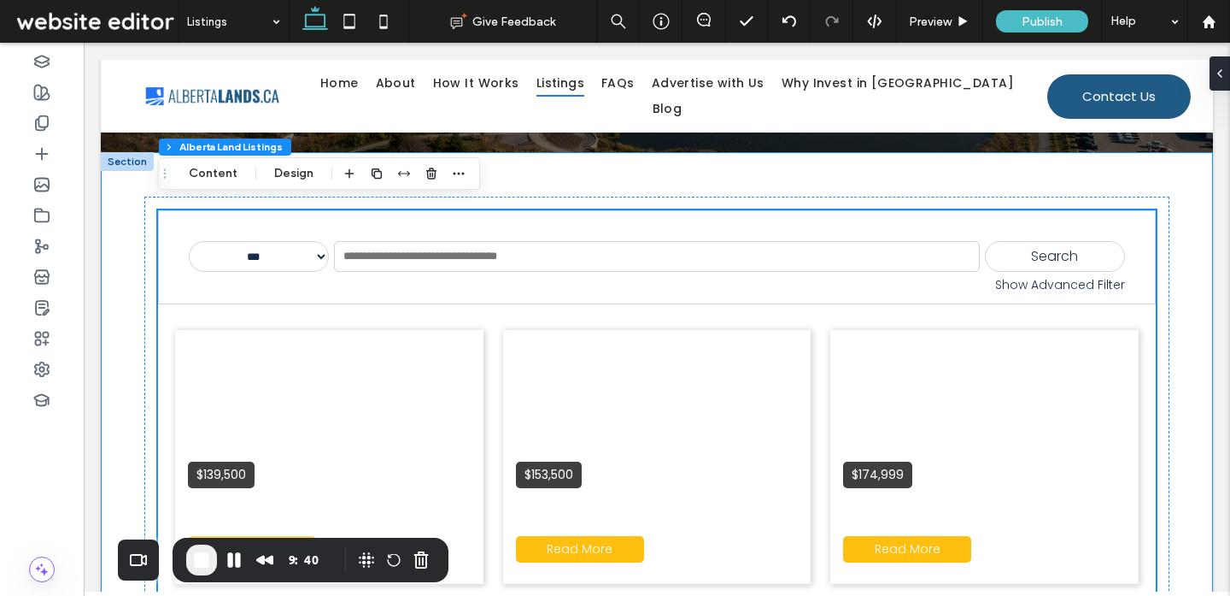
click at [122, 239] on div "**********" at bounding box center [657, 425] width 1112 height 547
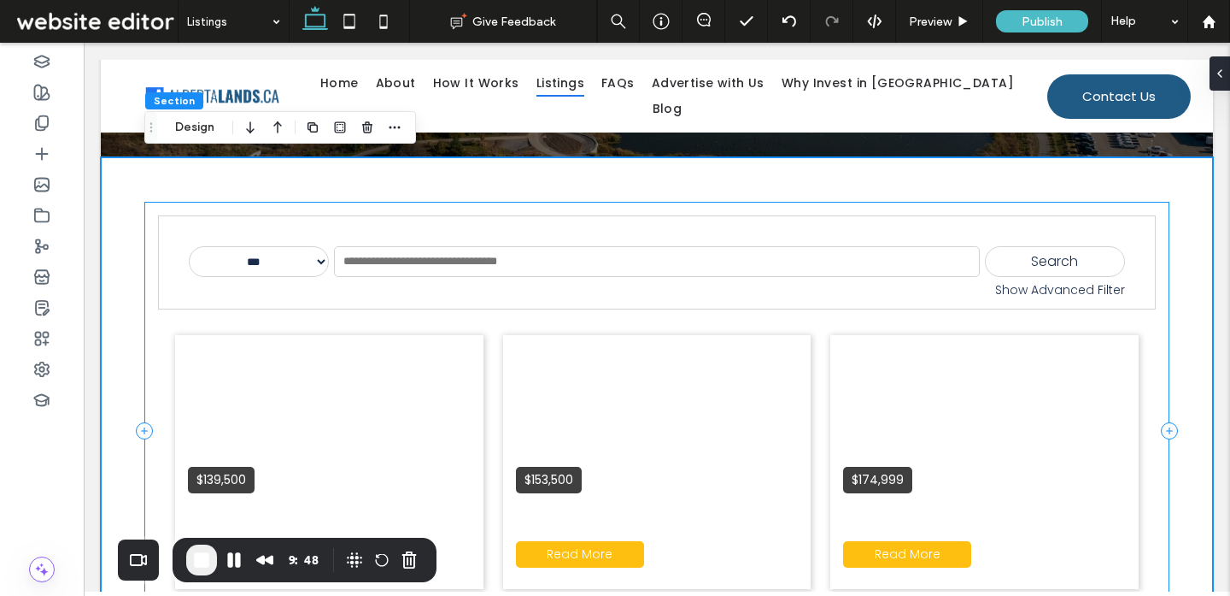
scroll to position [297, 0]
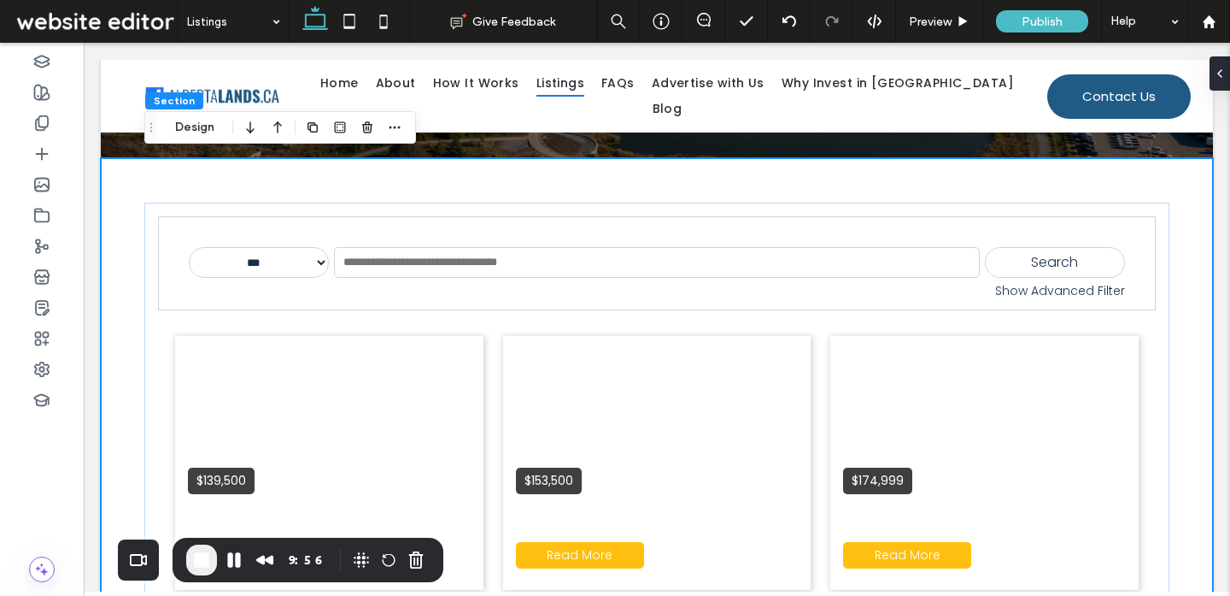
click at [355, 174] on div "**********" at bounding box center [656, 431] width 1025 height 547
click at [191, 567] on span "End Recording" at bounding box center [201, 559] width 21 height 21
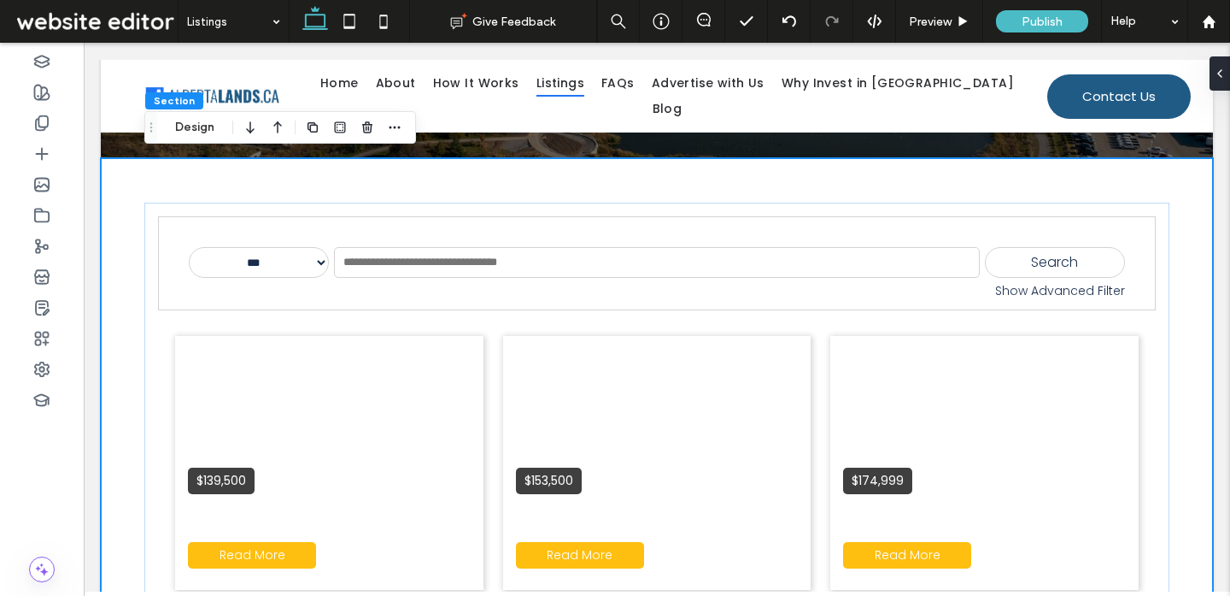
click at [118, 253] on div "**********" at bounding box center [657, 431] width 1112 height 547
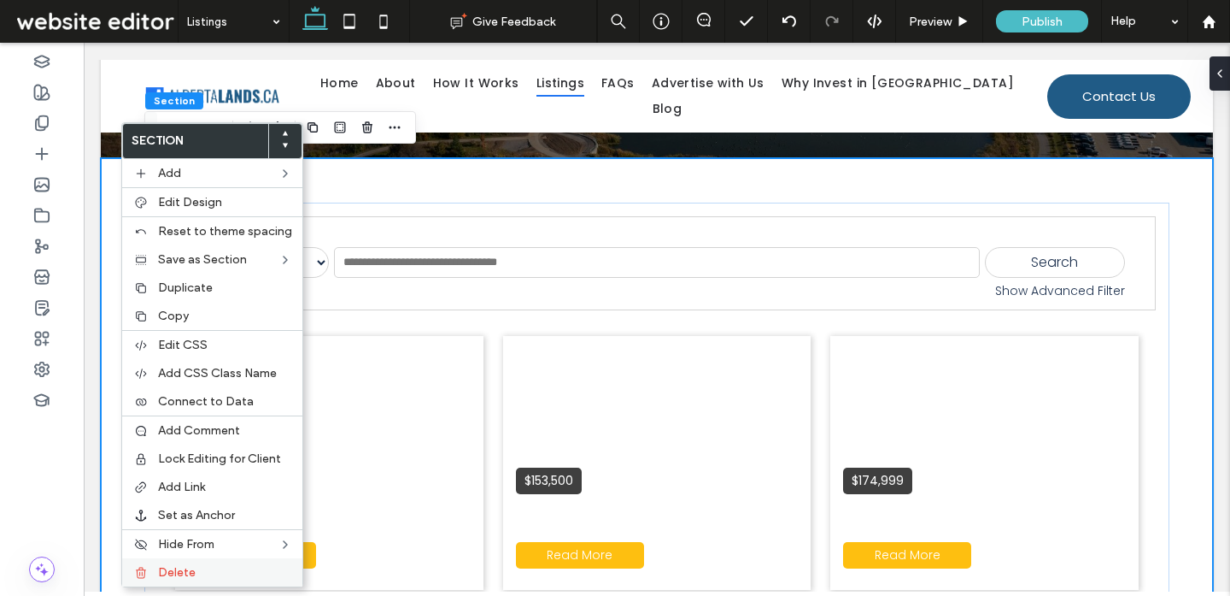
click at [197, 572] on label "Delete" at bounding box center [225, 572] width 134 height 15
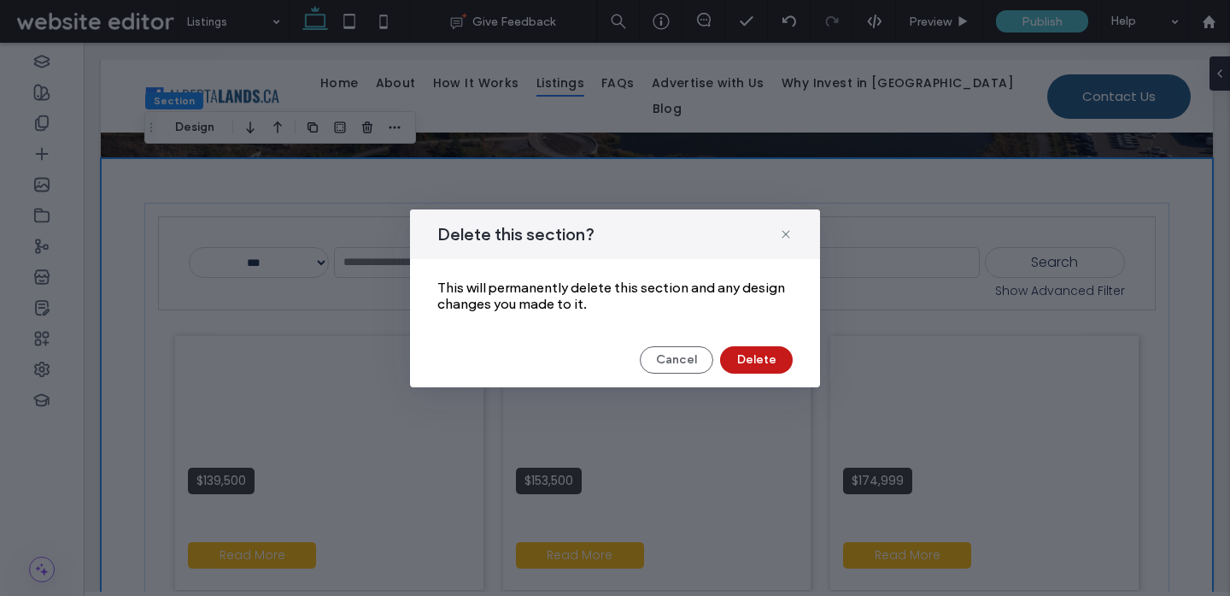
click at [728, 364] on button "Delete" at bounding box center [756, 359] width 73 height 27
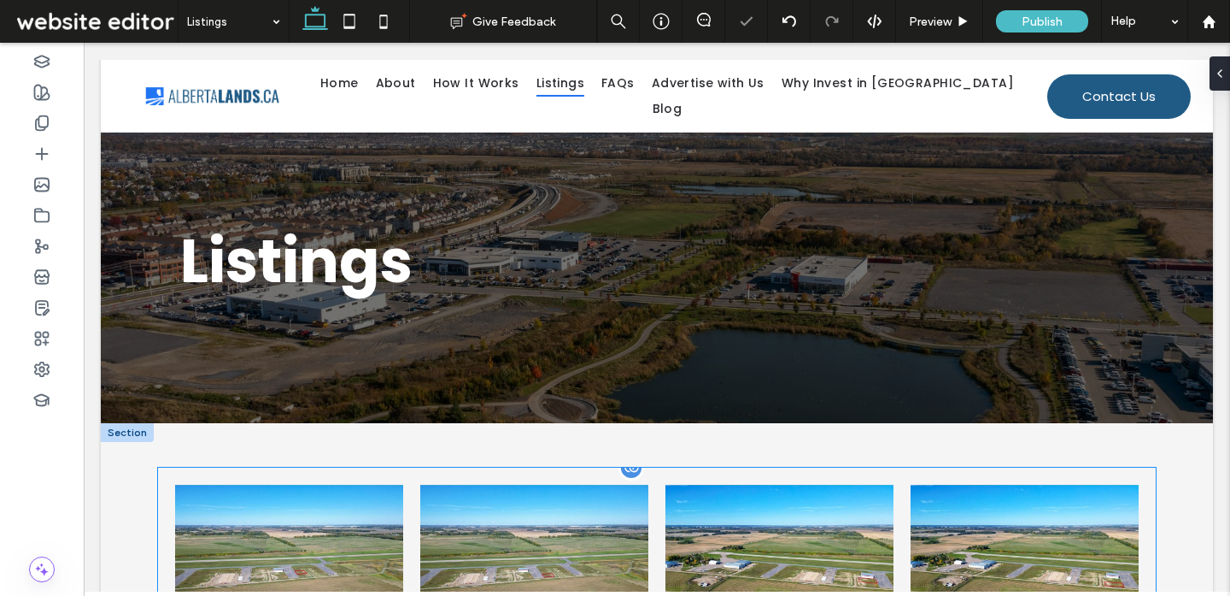
scroll to position [0, 0]
